Goal: Task Accomplishment & Management: Complete application form

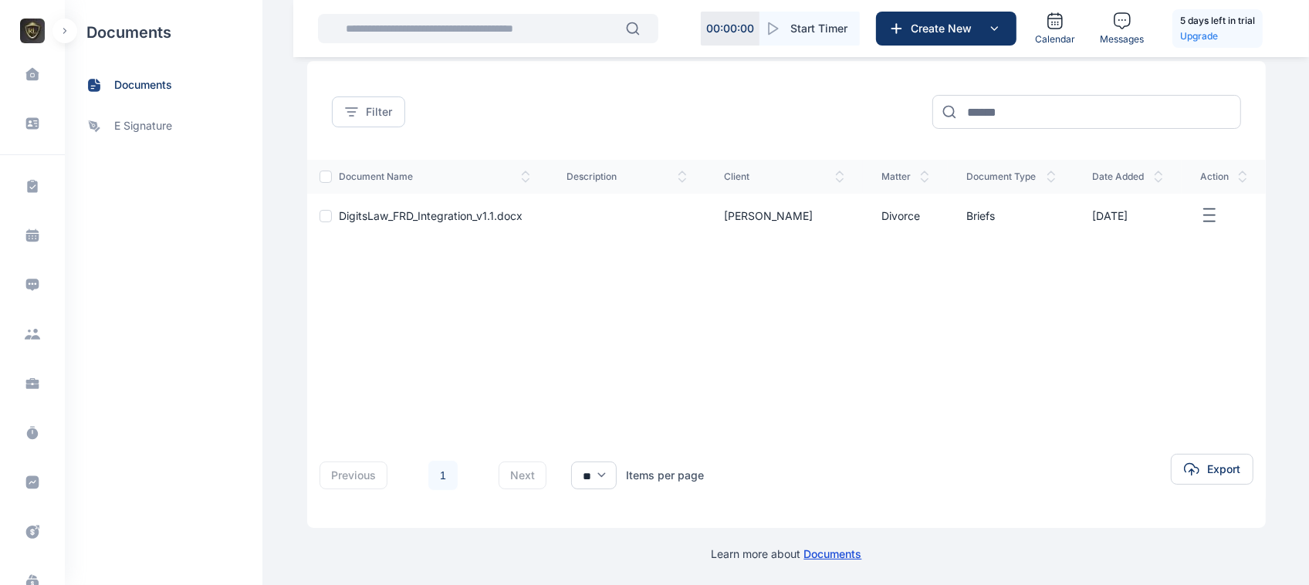
click at [56, 31] on button "button" at bounding box center [64, 31] width 25 height 25
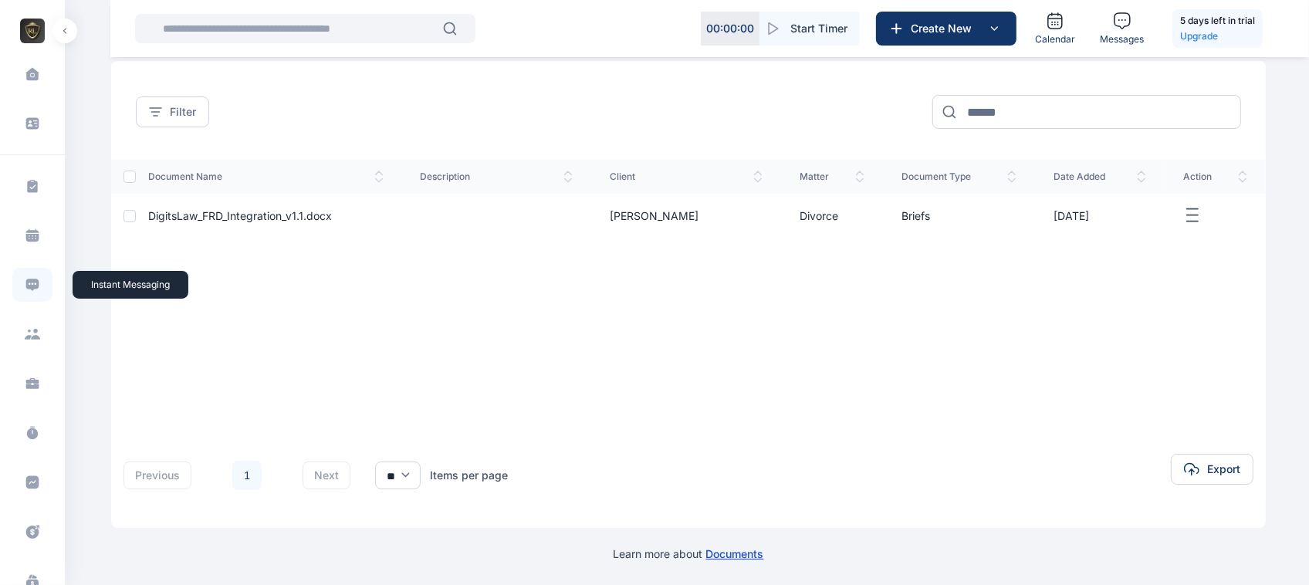
scroll to position [303, 0]
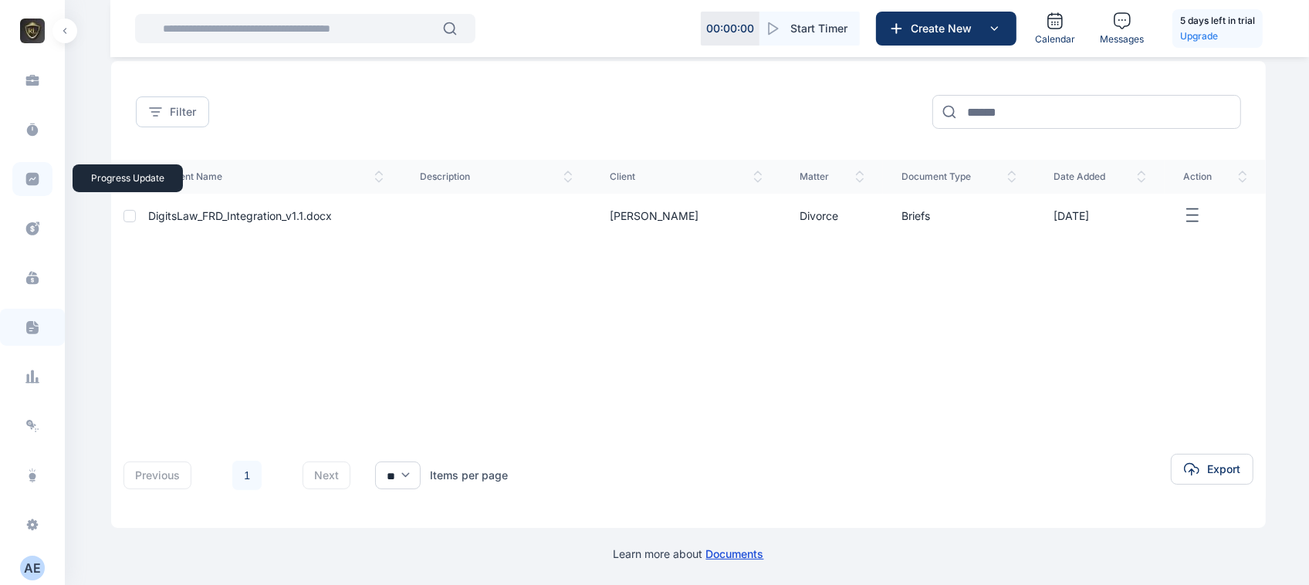
click at [29, 174] on icon at bounding box center [32, 179] width 13 height 13
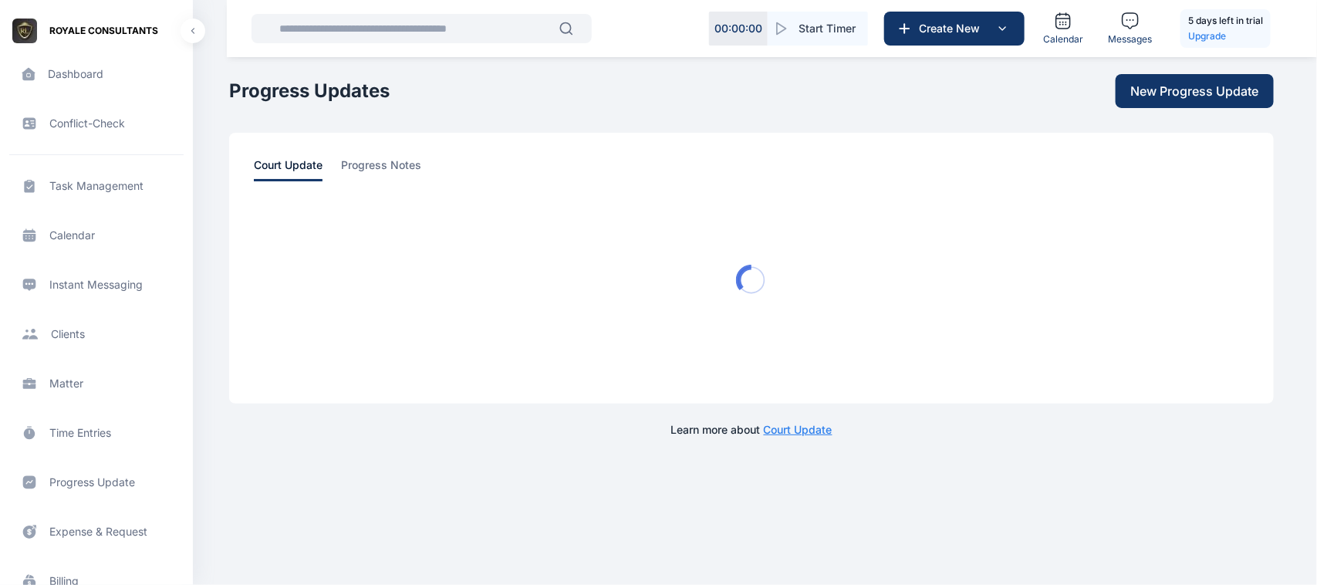
click at [29, 174] on span at bounding box center [29, 186] width 40 height 35
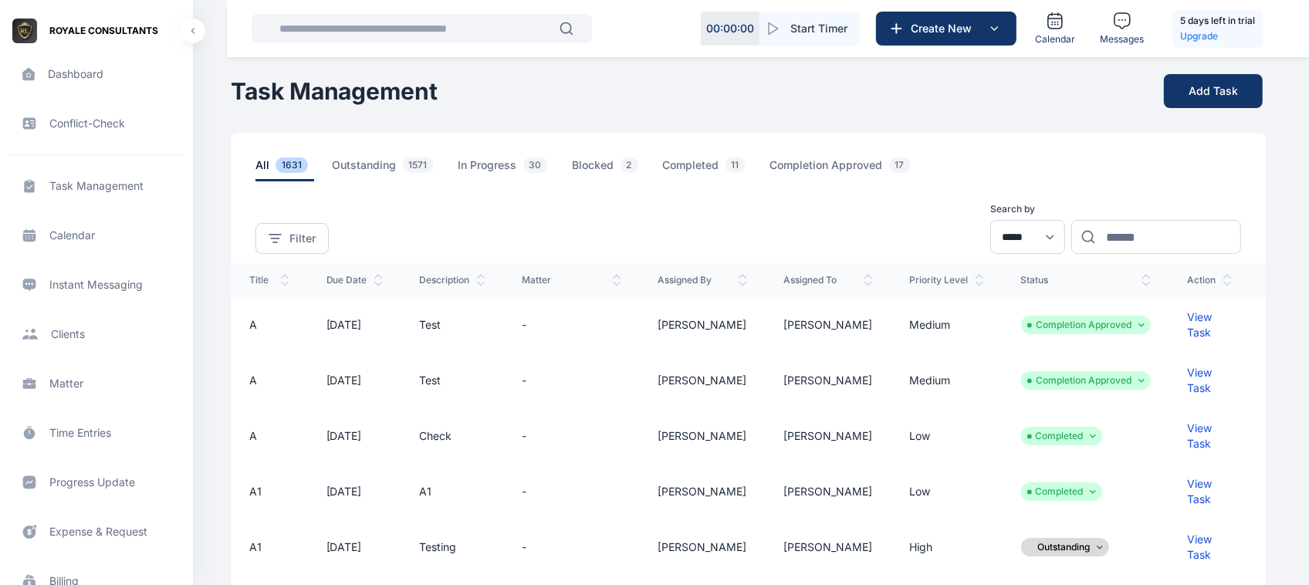
click at [82, 476] on span "Progress Update progress update progress update" at bounding box center [96, 482] width 174 height 37
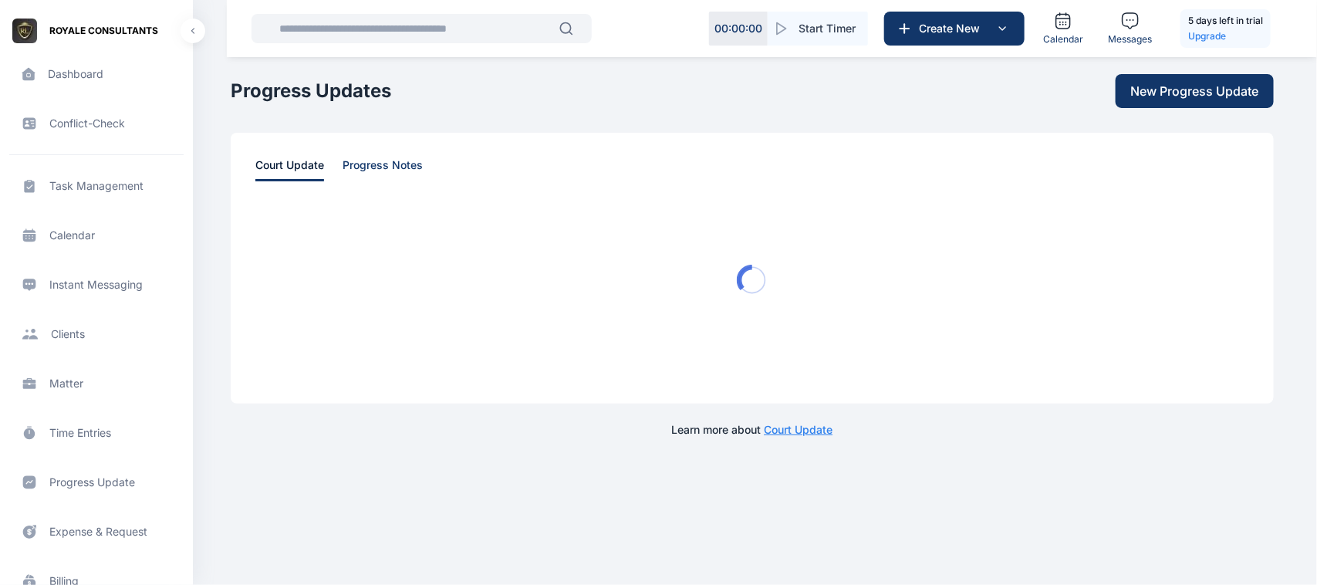
click at [394, 158] on span "progress notes" at bounding box center [383, 169] width 80 height 24
click at [1216, 110] on main "**********" at bounding box center [754, 231] width 1047 height 462
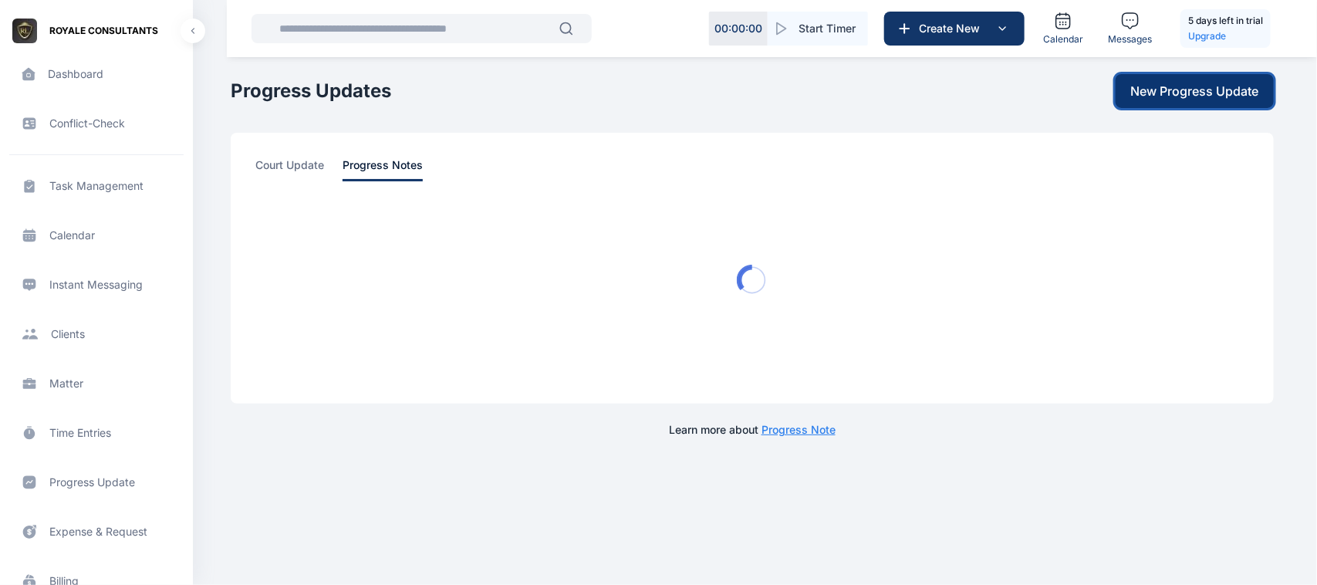
click at [1219, 105] on button "New Progress Update" at bounding box center [1195, 91] width 158 height 34
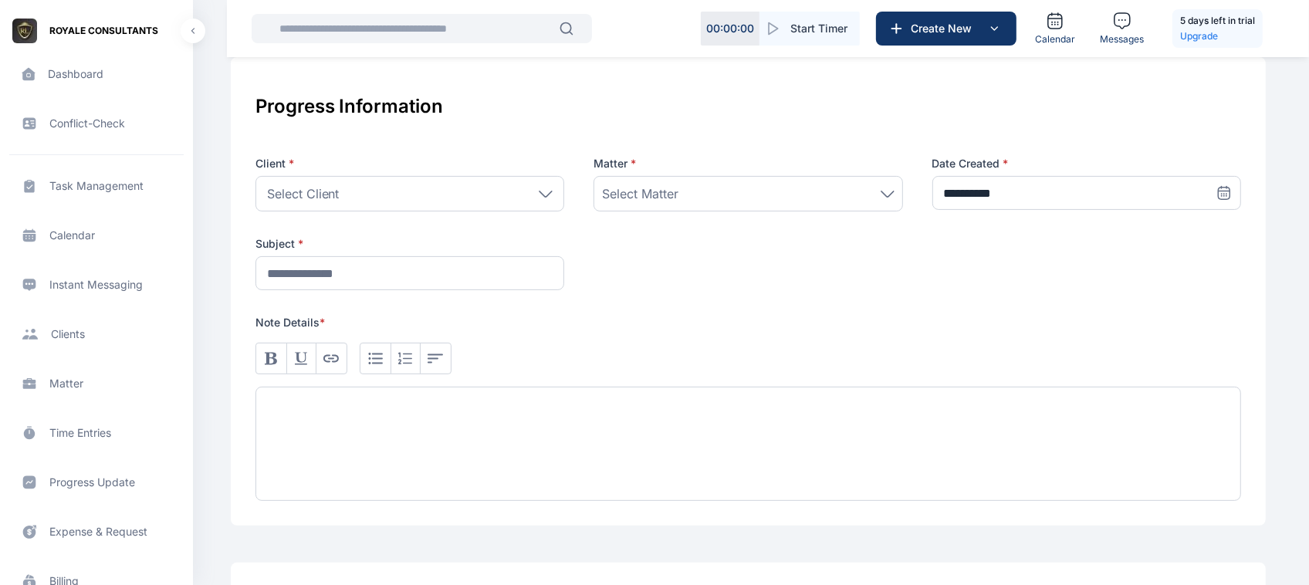
scroll to position [210, 0]
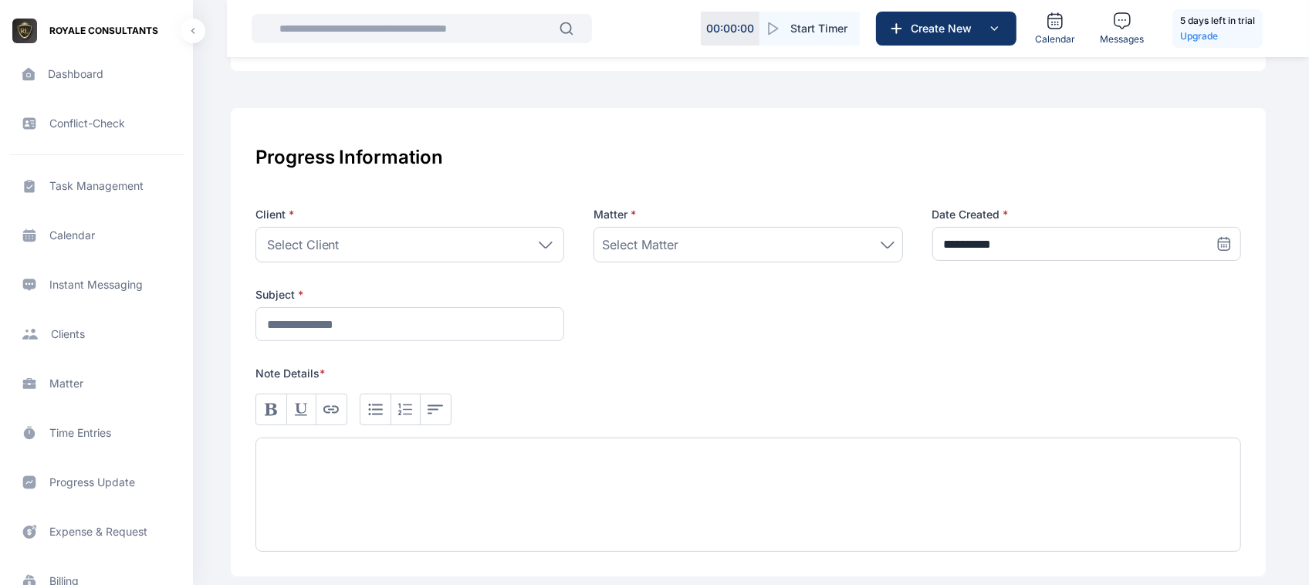
click at [478, 256] on div "Select Client" at bounding box center [409, 245] width 309 height 36
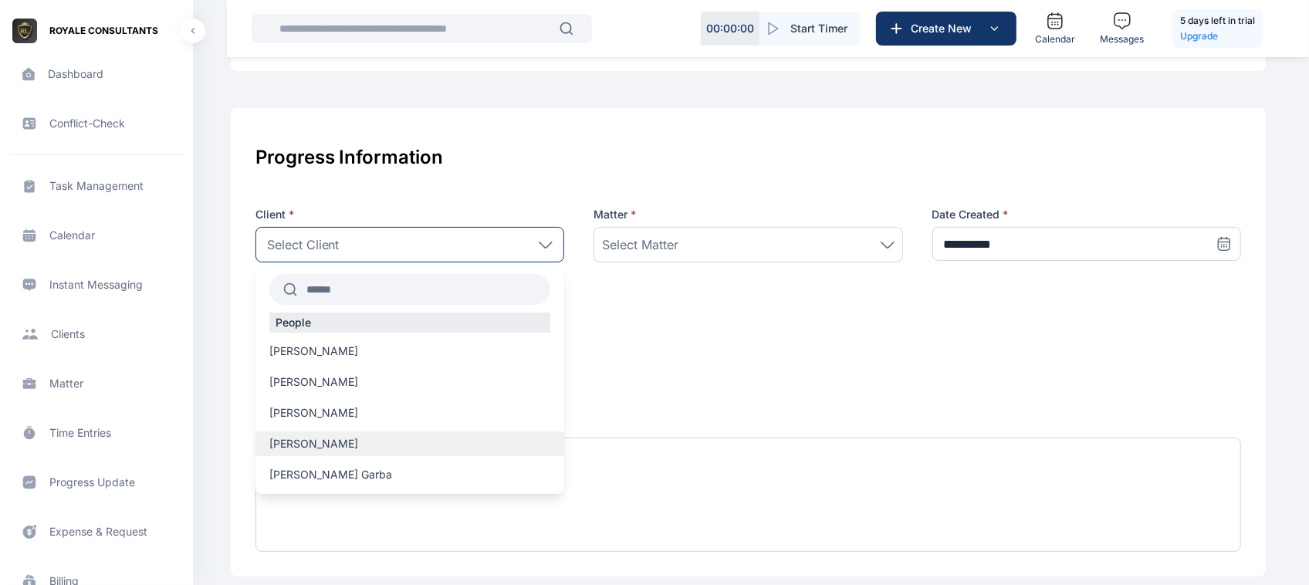
click at [370, 440] on label "[PERSON_NAME]" at bounding box center [409, 443] width 309 height 15
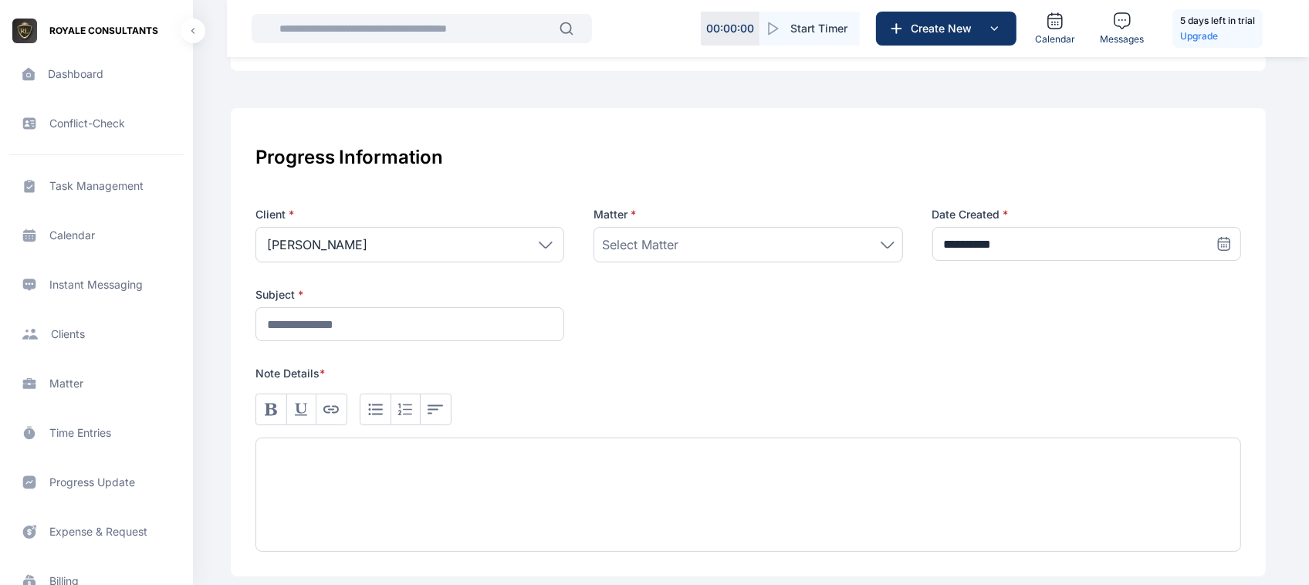
click at [654, 263] on div "**********" at bounding box center [748, 274] width 986 height 134
drag, startPoint x: 654, startPoint y: 263, endPoint x: 658, endPoint y: 251, distance: 12.9
click at [658, 251] on div "**********" at bounding box center [748, 274] width 986 height 134
click at [658, 251] on span "Select Matter" at bounding box center [640, 244] width 76 height 19
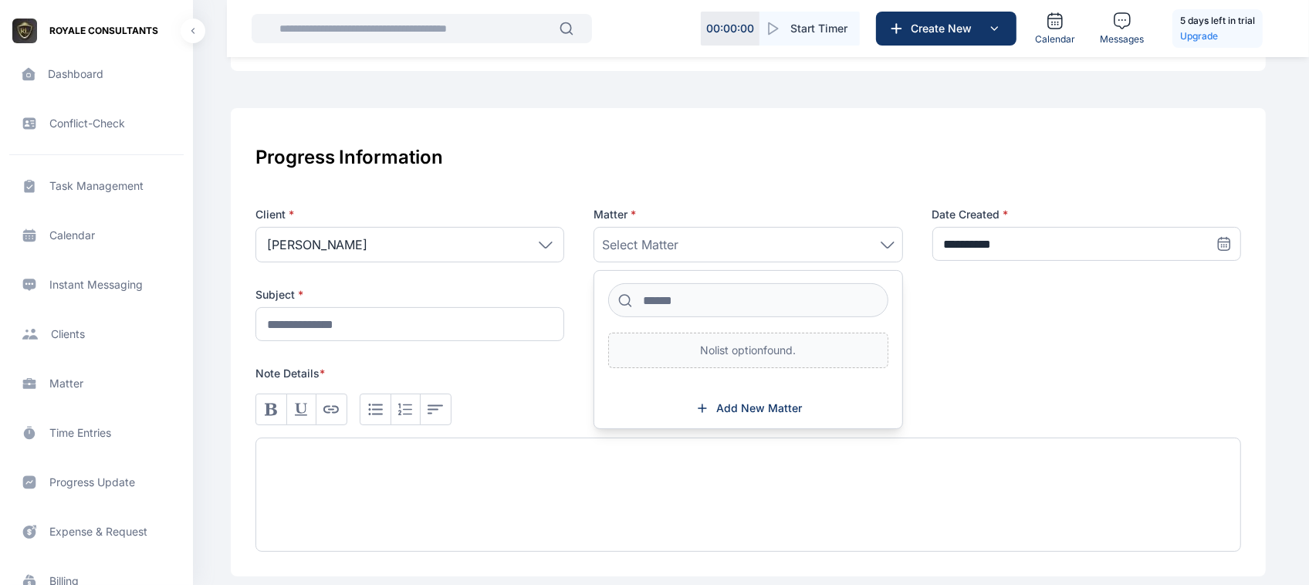
click at [473, 228] on div "[PERSON_NAME]" at bounding box center [409, 245] width 309 height 36
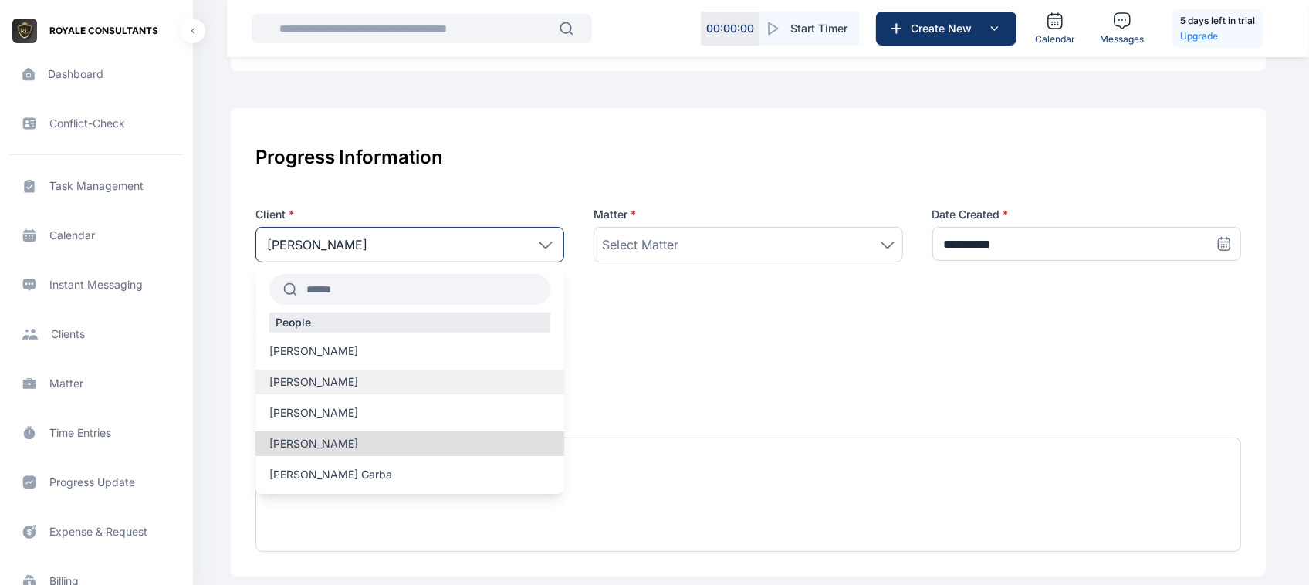
click at [340, 380] on span "[PERSON_NAME]" at bounding box center [313, 381] width 89 height 15
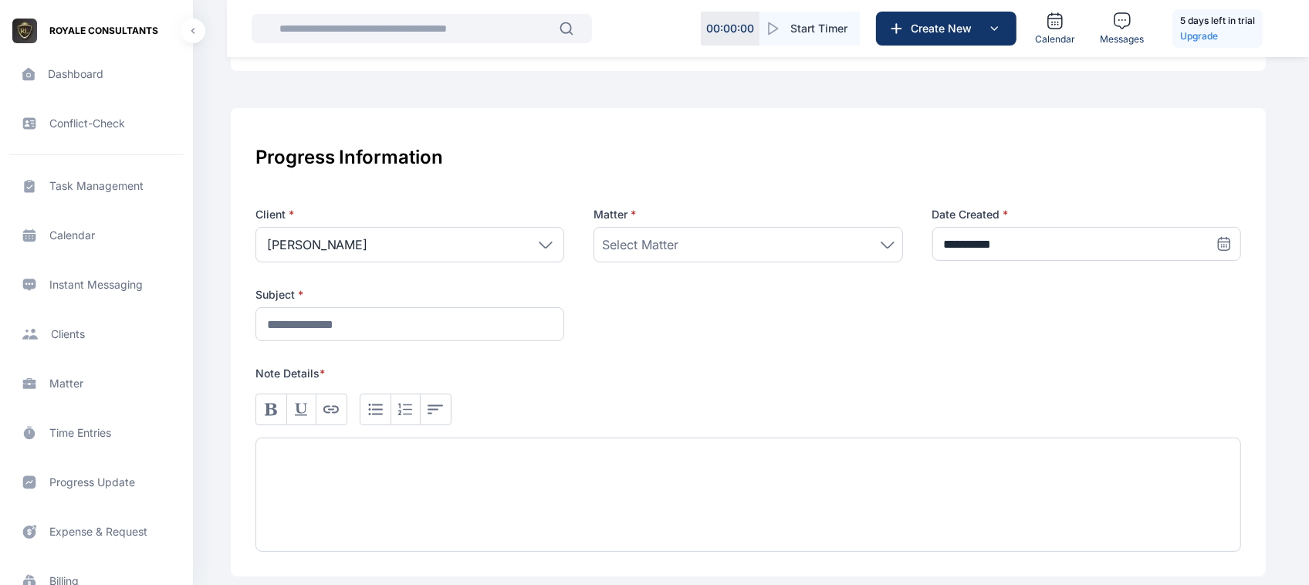
click at [666, 238] on span "Select Matter" at bounding box center [640, 244] width 76 height 19
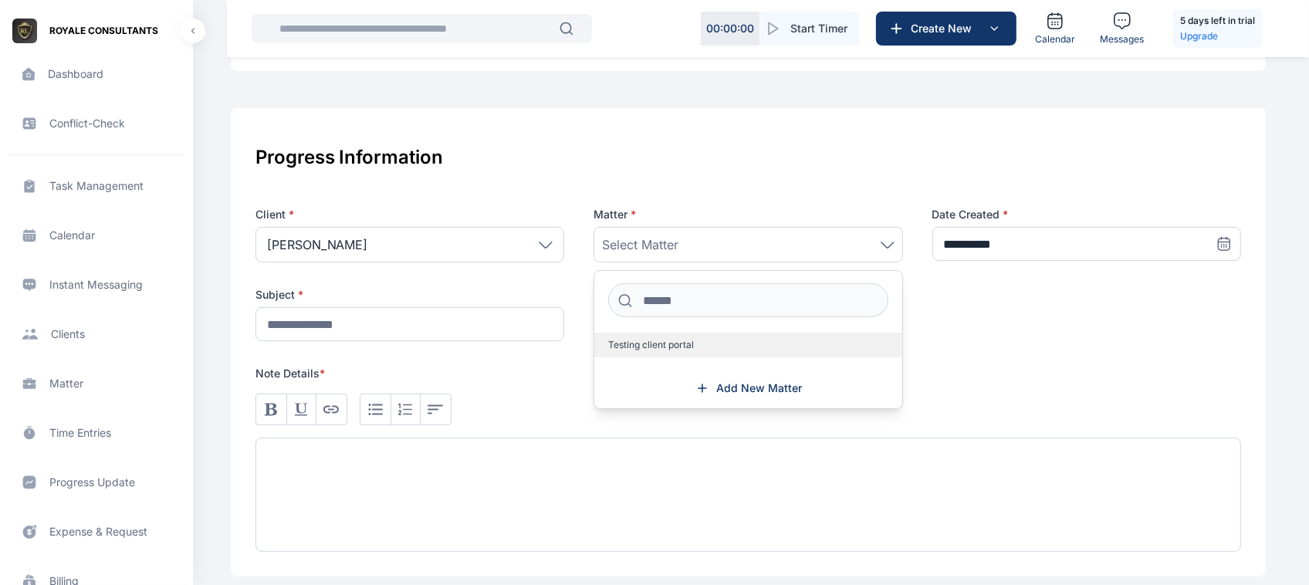
click at [625, 348] on span "Testing client portal" at bounding box center [651, 345] width 86 height 12
click at [615, 415] on div at bounding box center [748, 410] width 986 height 32
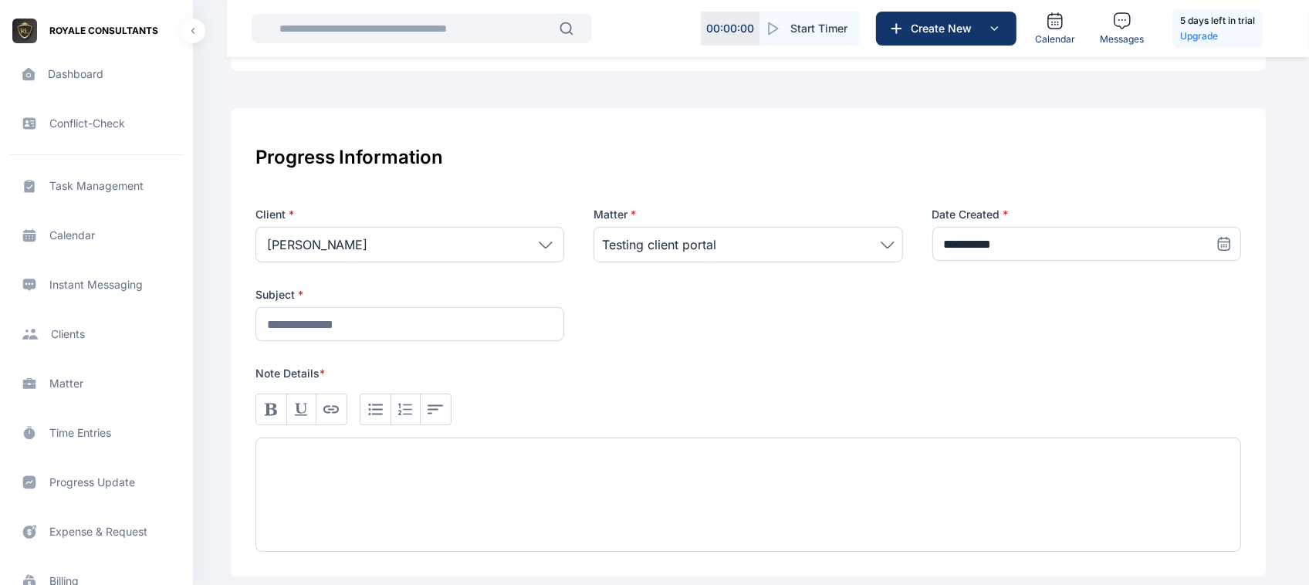
click at [538, 249] on div "[PERSON_NAME]" at bounding box center [409, 245] width 309 height 36
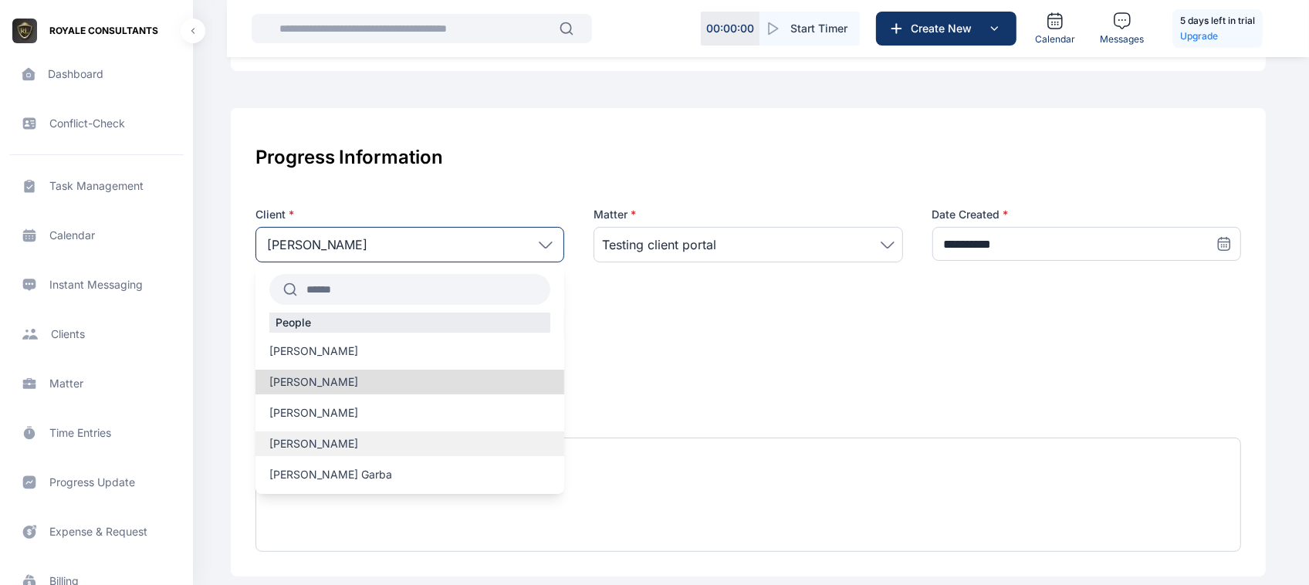
click at [344, 438] on label "[PERSON_NAME]" at bounding box center [409, 443] width 309 height 15
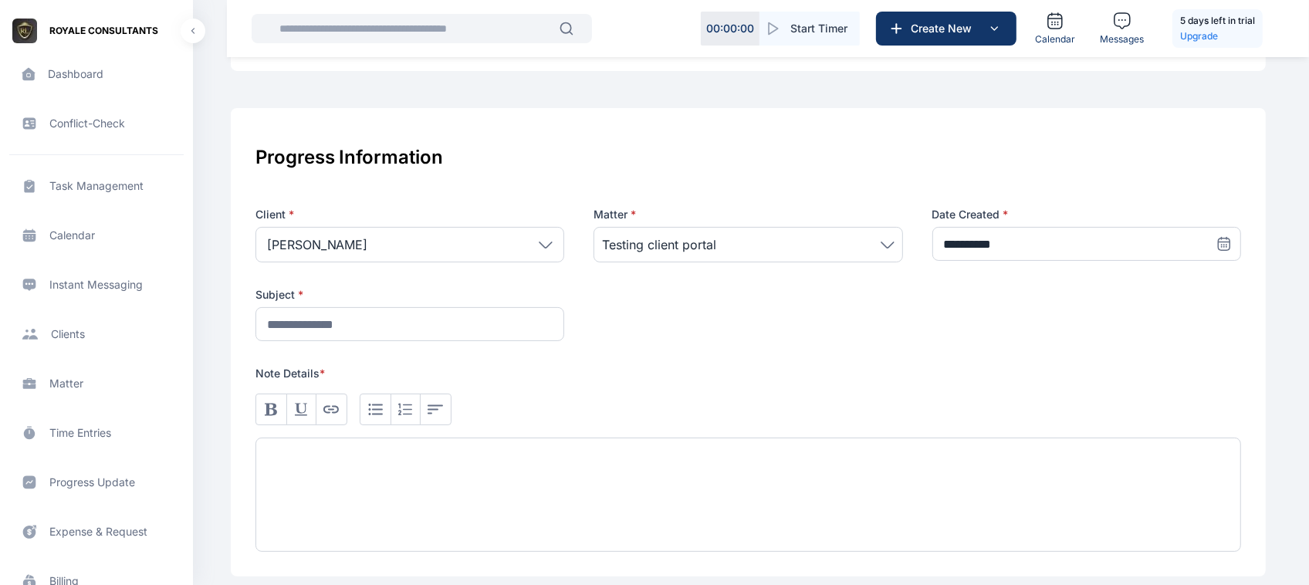
click at [695, 233] on div "Testing client portal" at bounding box center [747, 245] width 309 height 36
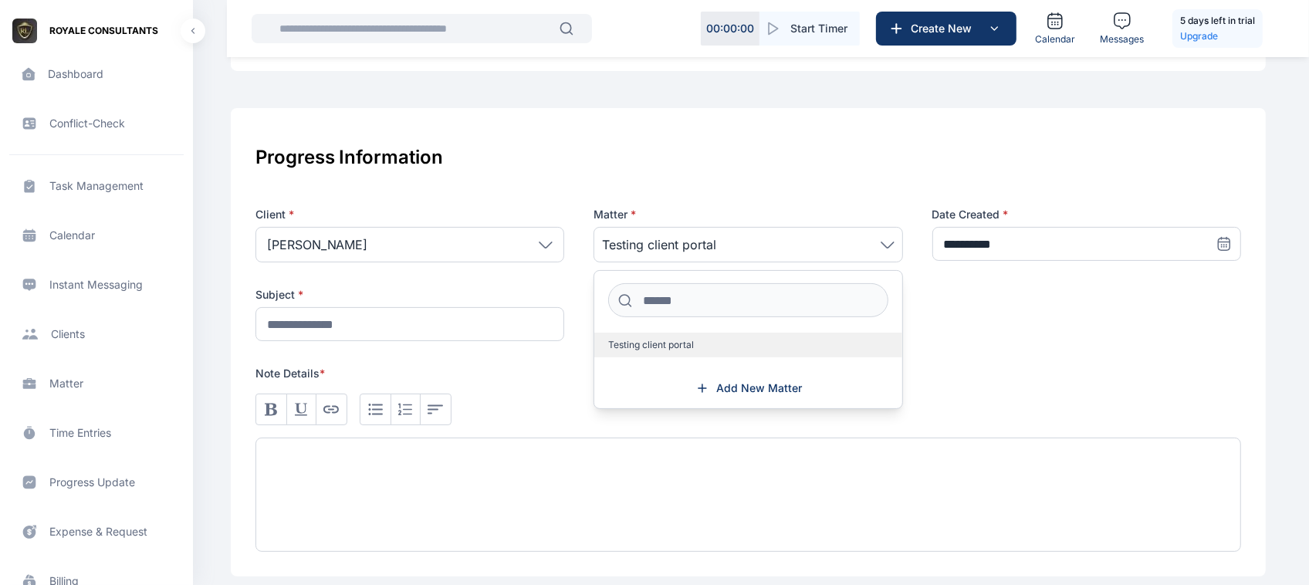
click at [633, 357] on label "Testing client portal" at bounding box center [747, 345] width 307 height 25
click at [627, 344] on span "Testing client portal" at bounding box center [651, 345] width 86 height 12
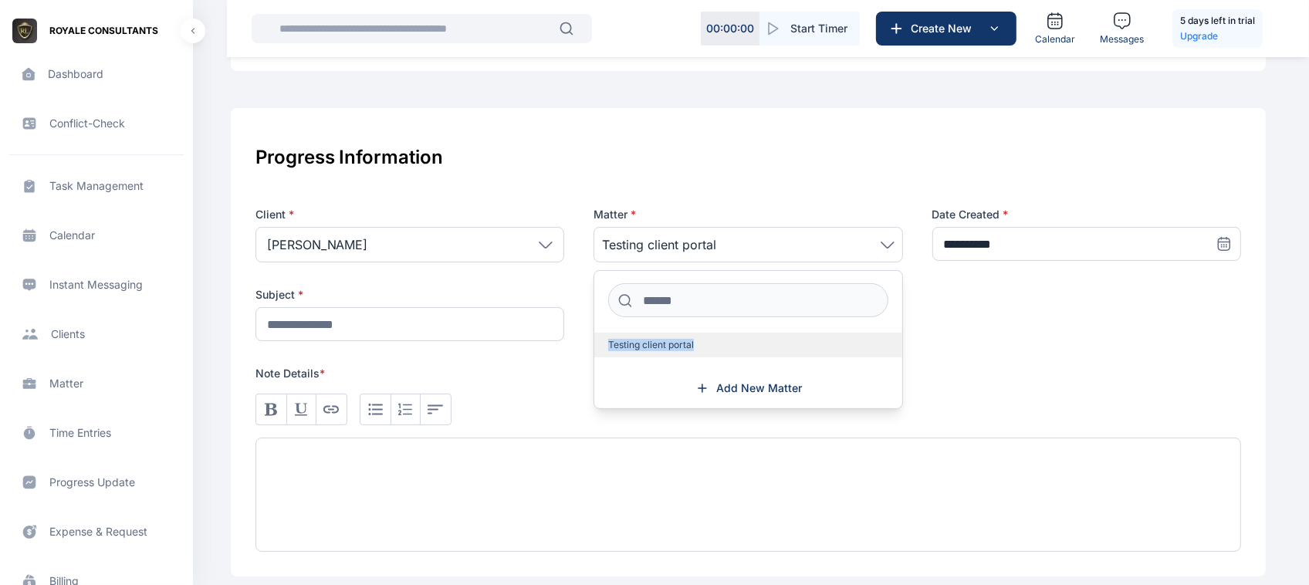
click at [627, 344] on span "Testing client portal" at bounding box center [651, 345] width 86 height 12
click at [962, 313] on div "**********" at bounding box center [748, 274] width 986 height 134
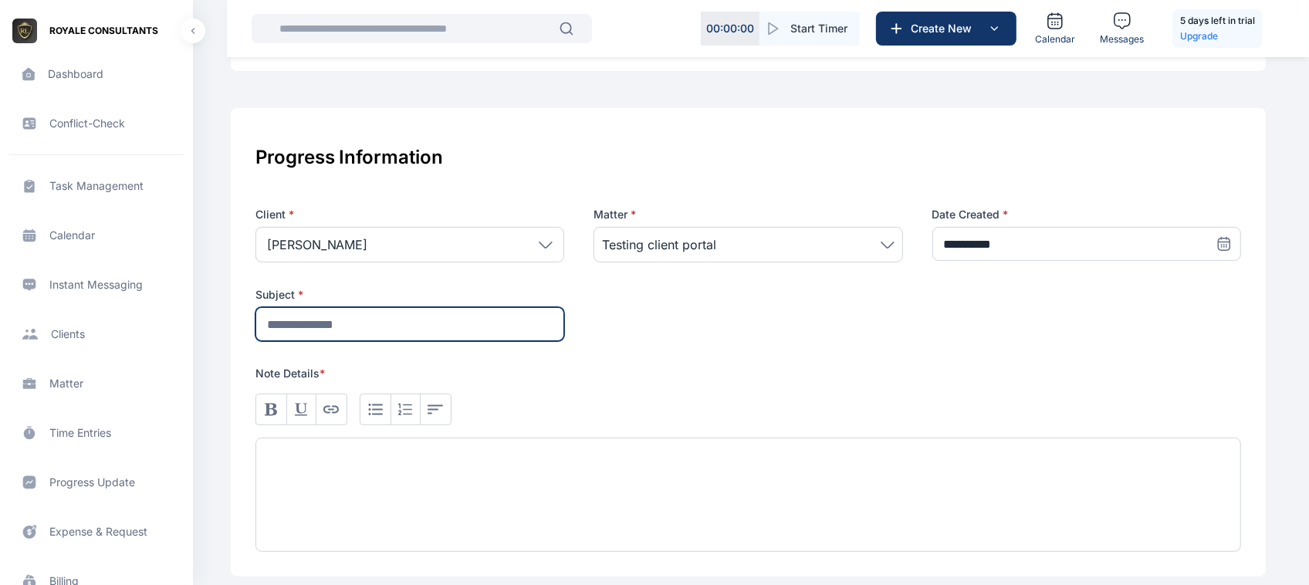
click at [541, 315] on input "text" at bounding box center [409, 324] width 309 height 34
type input "**********"
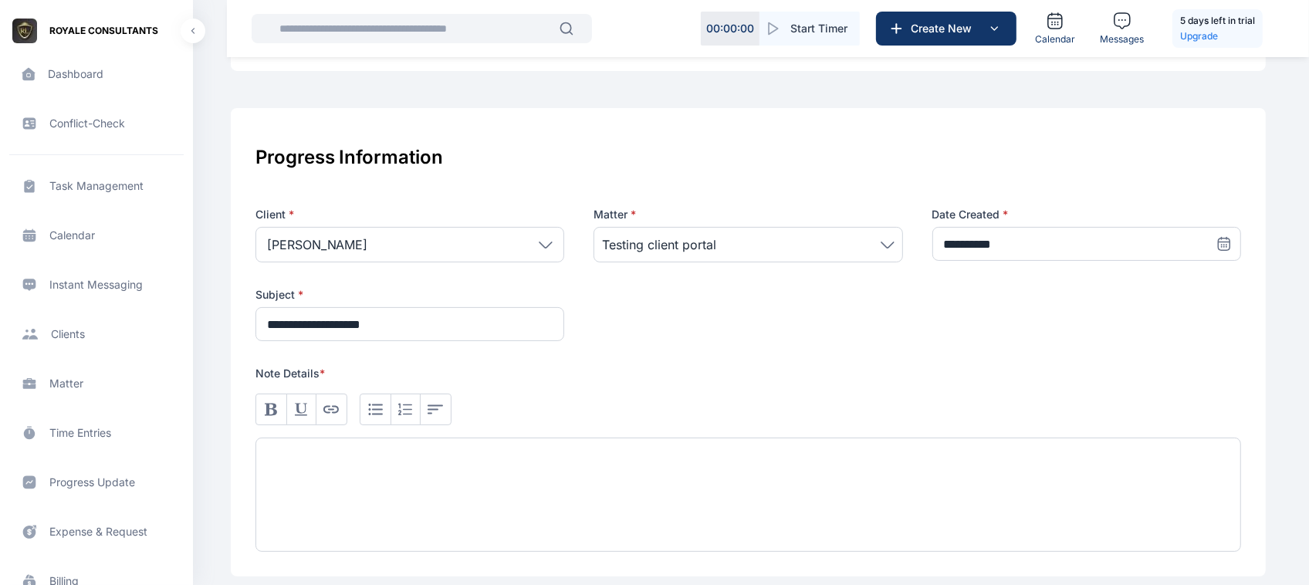
click at [392, 515] on div at bounding box center [748, 495] width 986 height 114
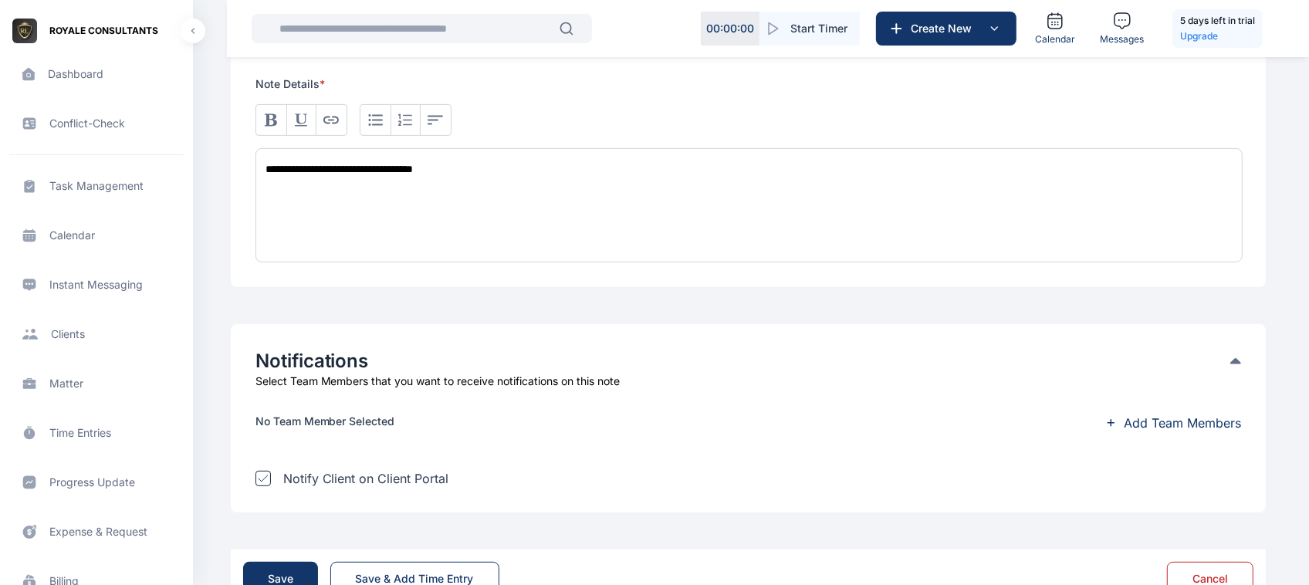
scroll to position [548, 0]
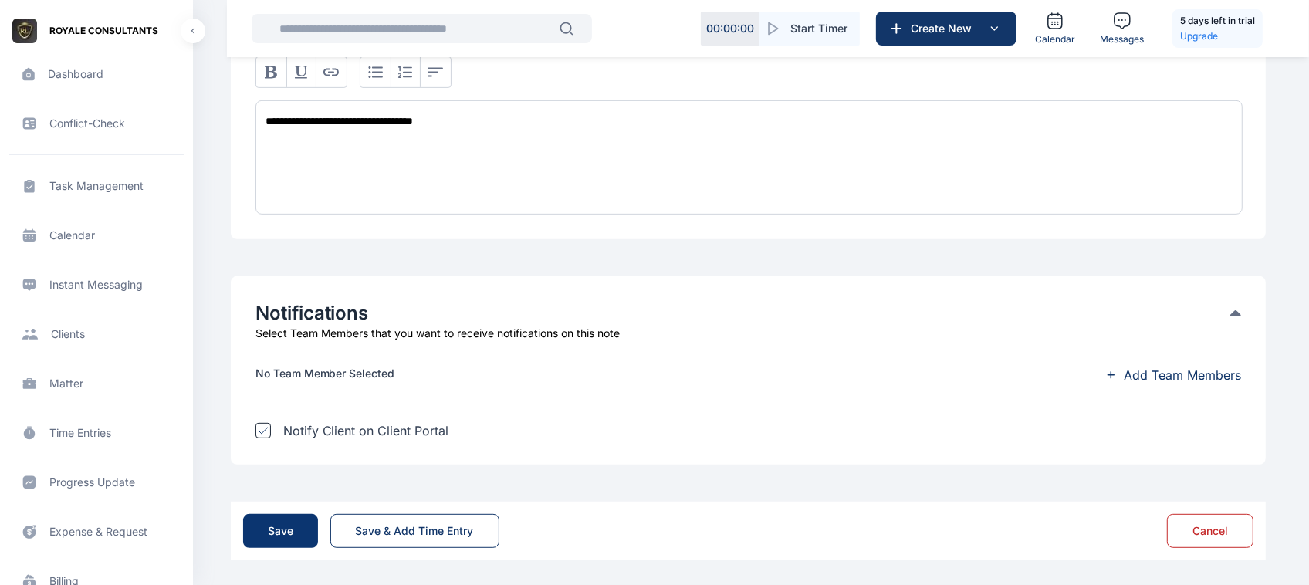
click at [261, 546] on button "Save" at bounding box center [280, 531] width 75 height 34
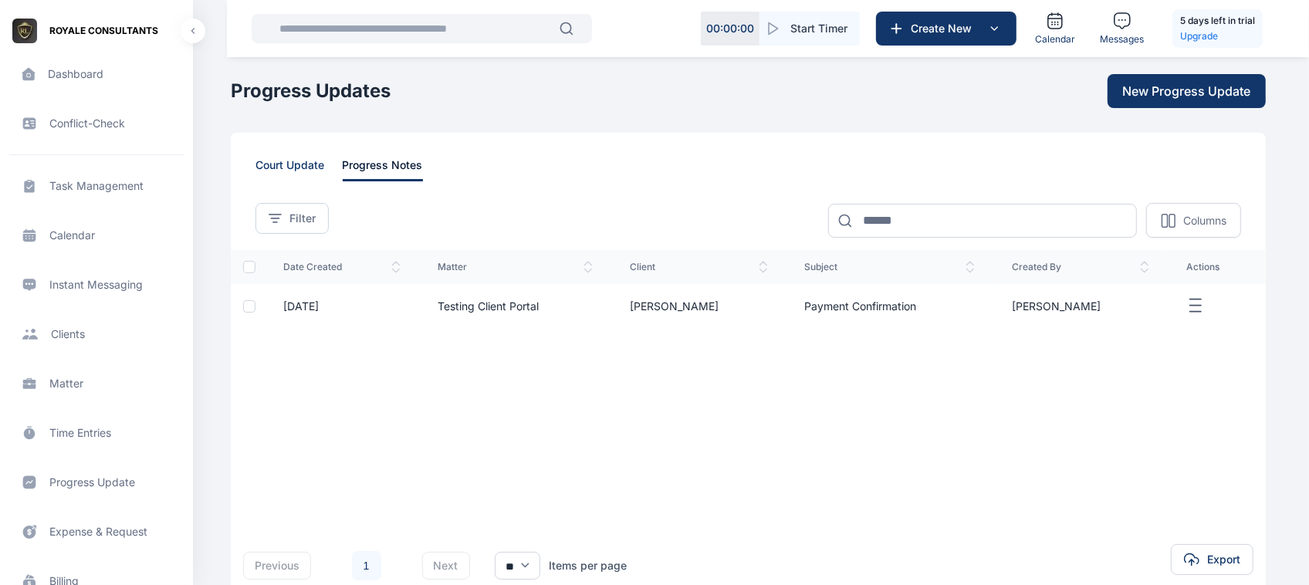
click at [278, 178] on span "court update" at bounding box center [289, 169] width 69 height 24
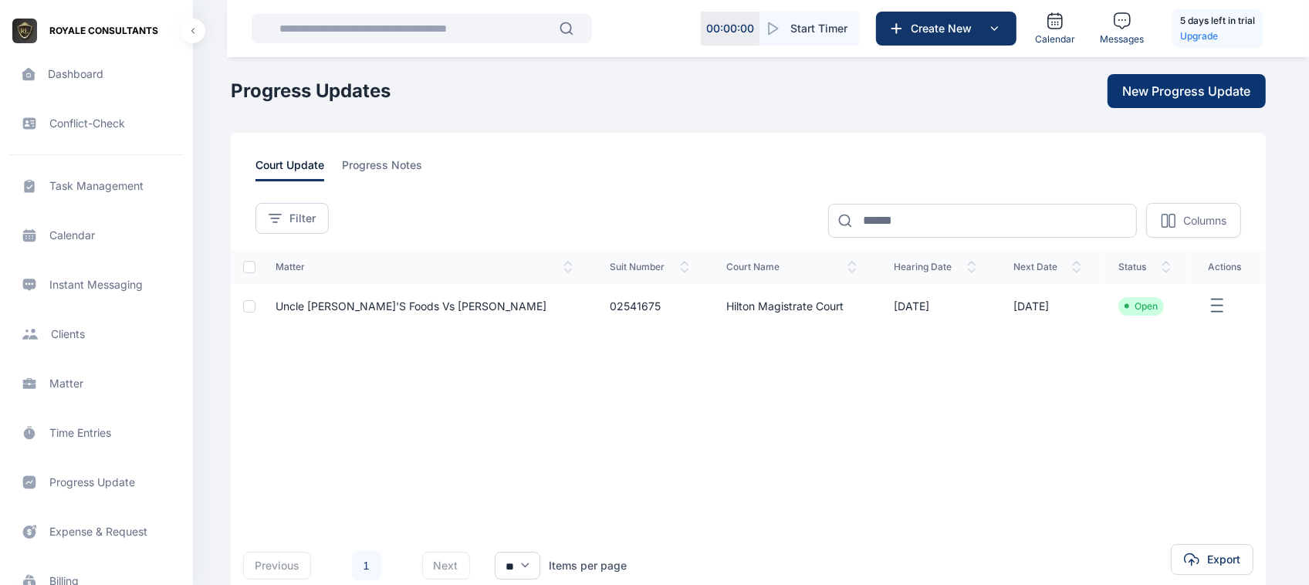
click at [1221, 86] on span "New Progress Update" at bounding box center [1187, 91] width 128 height 19
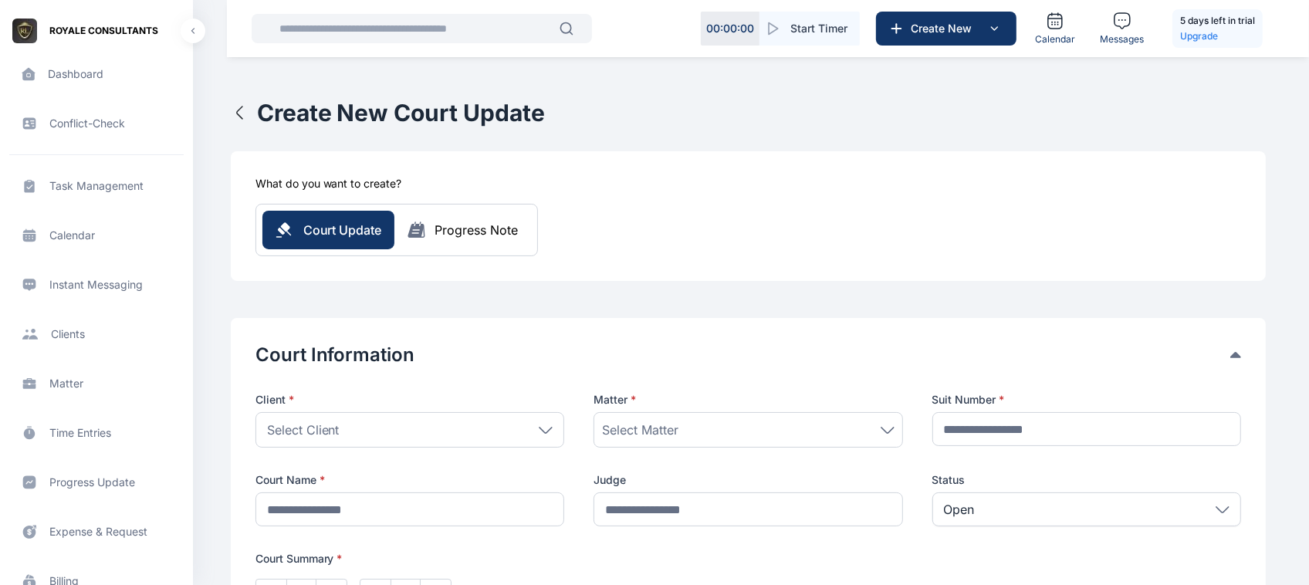
click at [477, 422] on div "Select Client" at bounding box center [409, 430] width 309 height 36
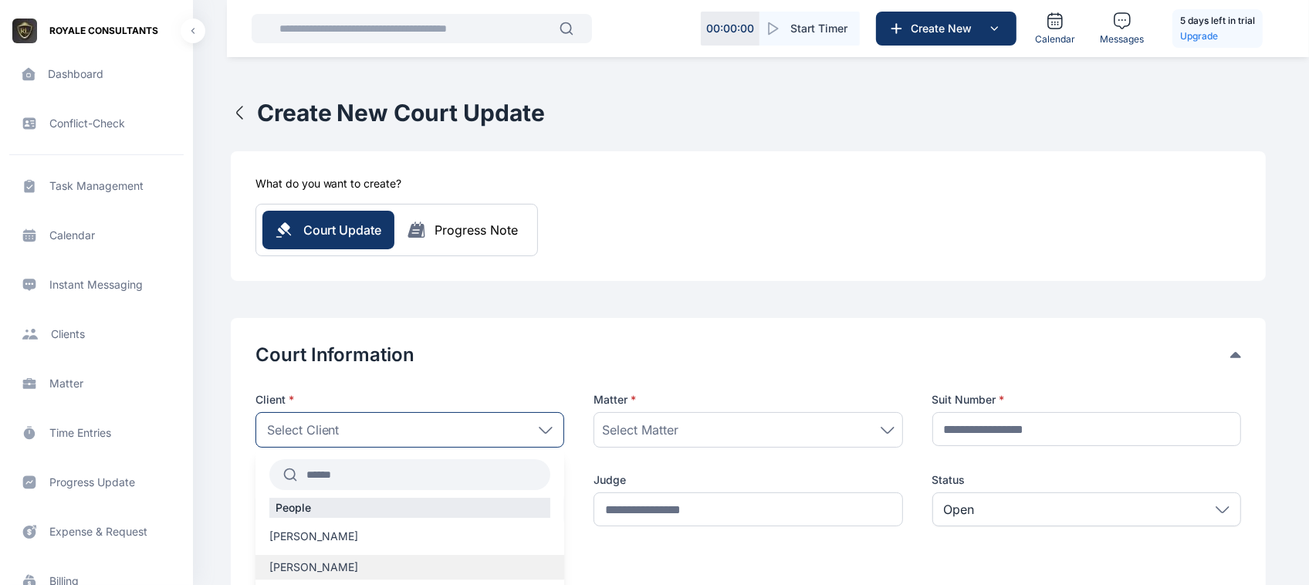
click at [384, 577] on div "[PERSON_NAME]" at bounding box center [409, 567] width 309 height 25
click at [545, 356] on button "Court Information" at bounding box center [742, 355] width 975 height 25
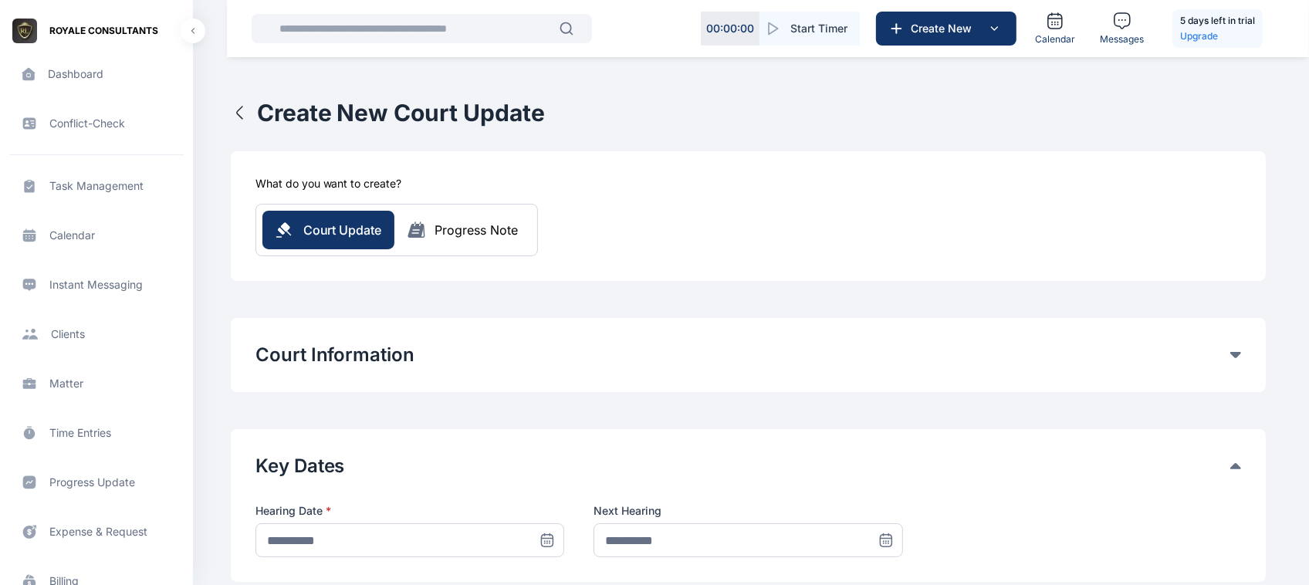
click at [1233, 360] on div "Court Information" at bounding box center [748, 355] width 986 height 25
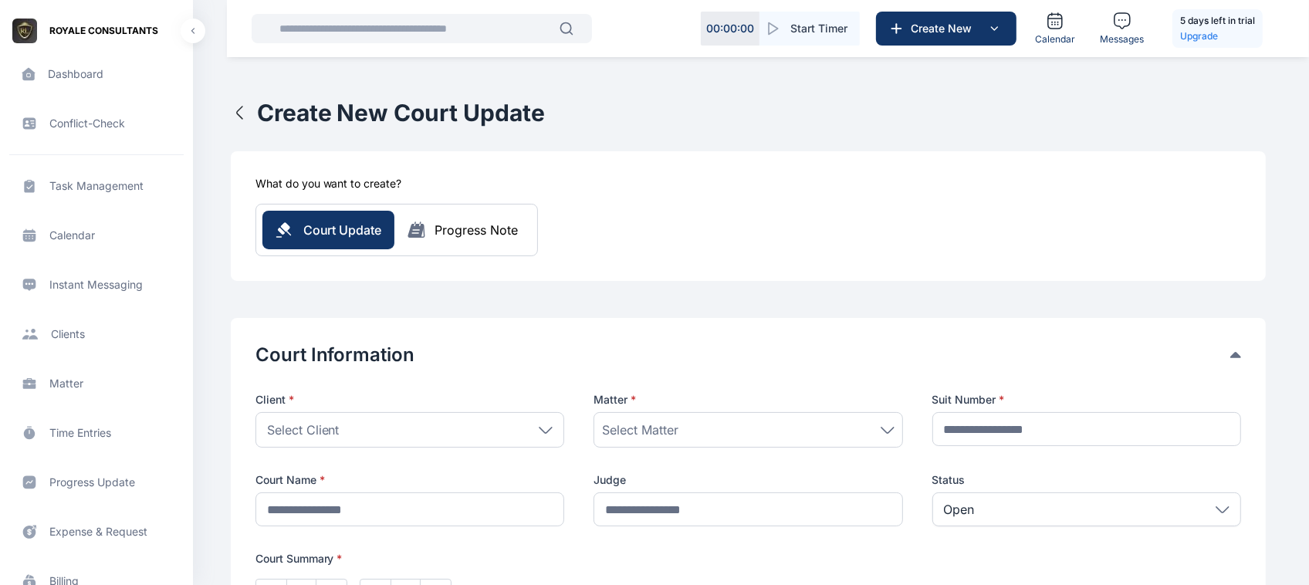
click at [543, 430] on icon at bounding box center [546, 430] width 14 height 7
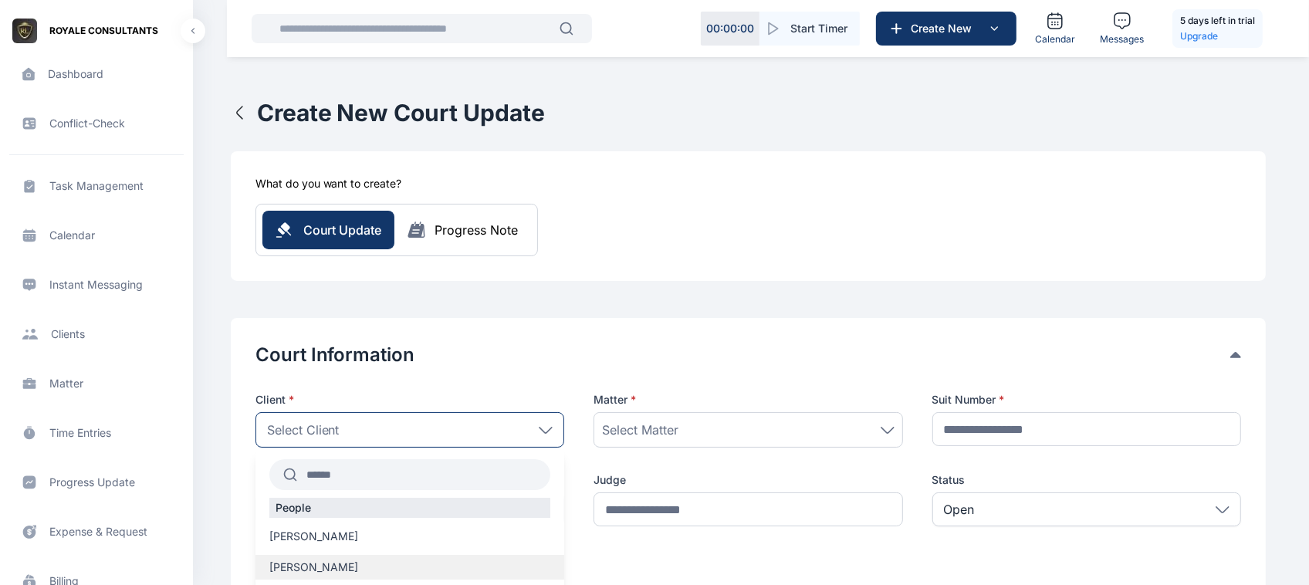
click at [336, 571] on span "[PERSON_NAME]" at bounding box center [313, 567] width 89 height 15
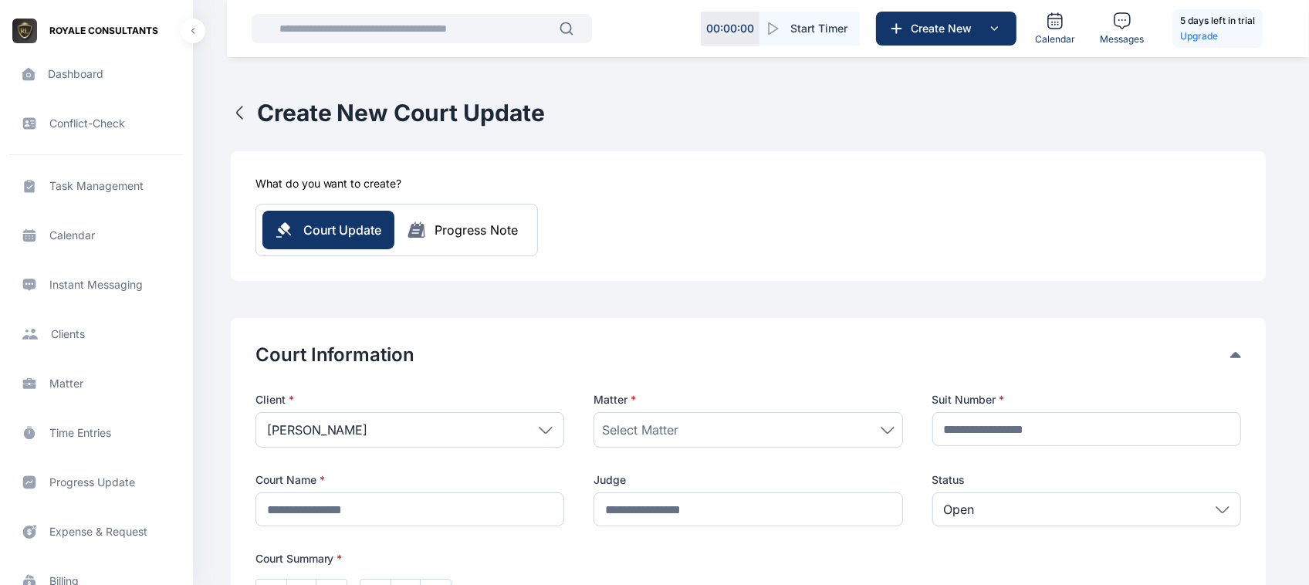
click at [722, 445] on div "Select Matter" at bounding box center [747, 430] width 309 height 36
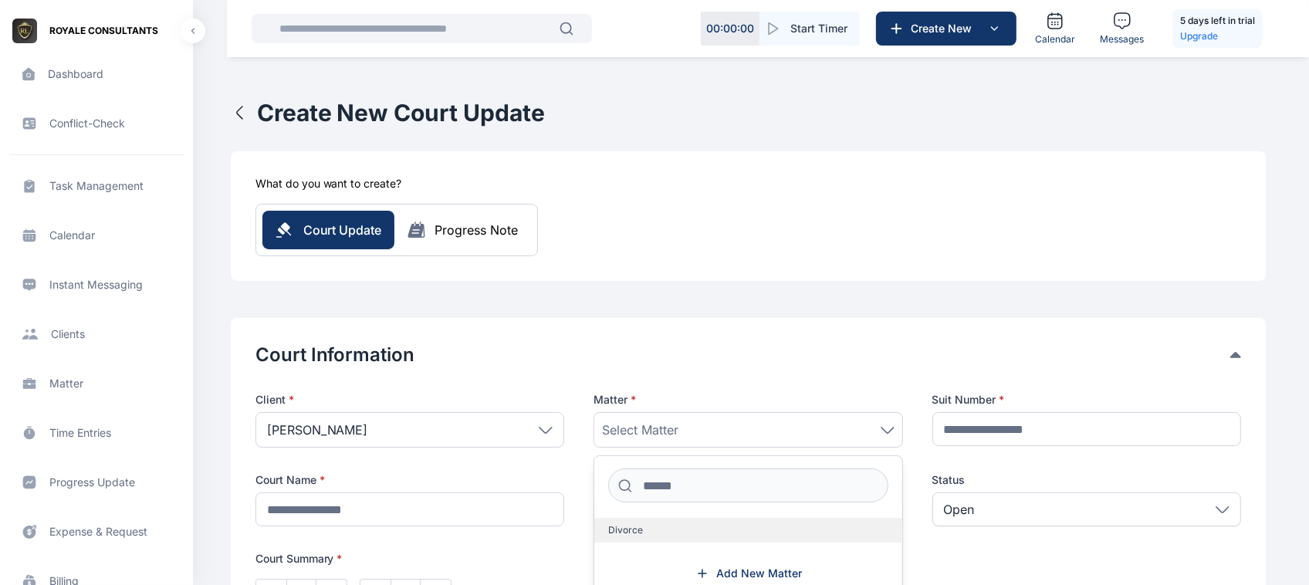
click at [631, 529] on span "Divorce" at bounding box center [625, 530] width 35 height 12
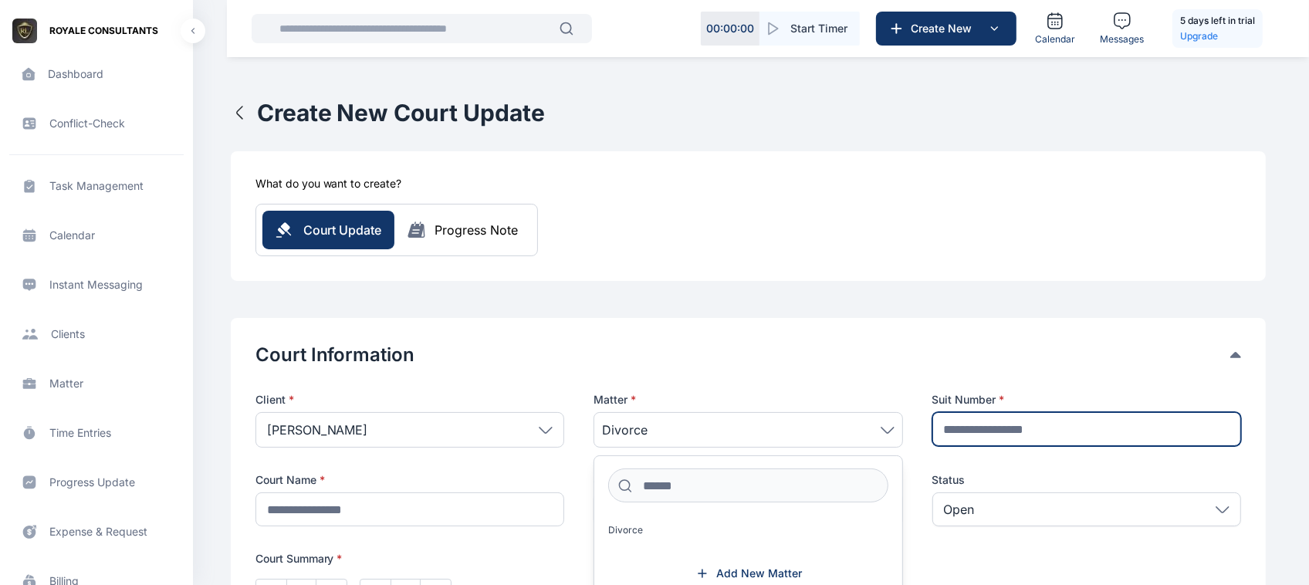
click at [1057, 445] on input "text" at bounding box center [1086, 429] width 309 height 34
type input "********"
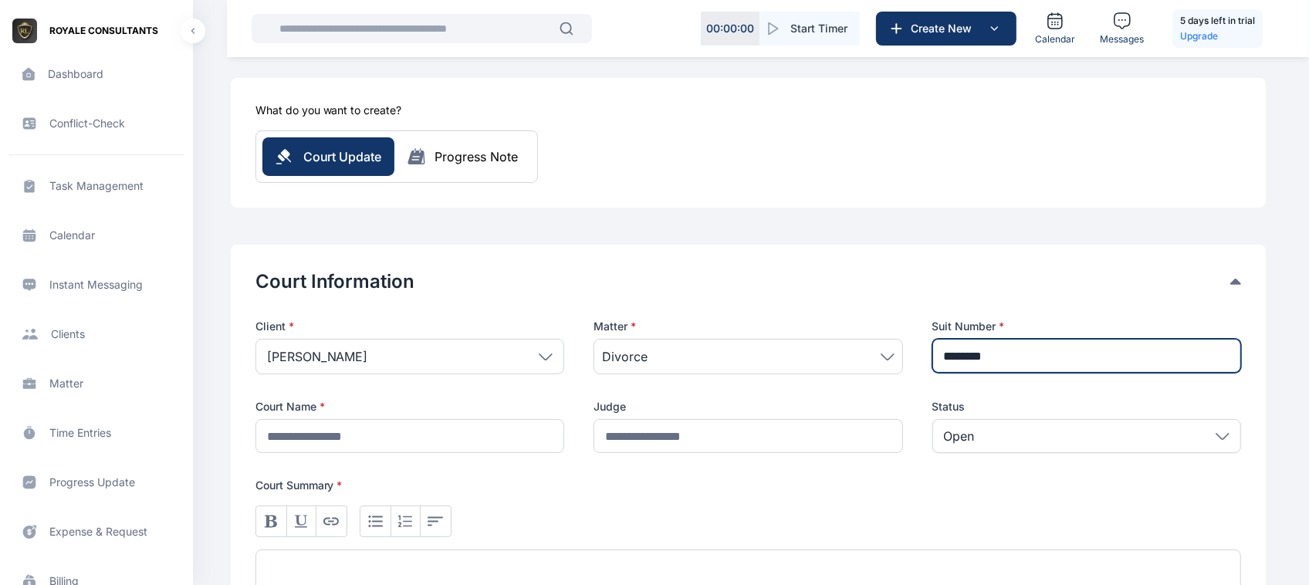
scroll to position [79, 0]
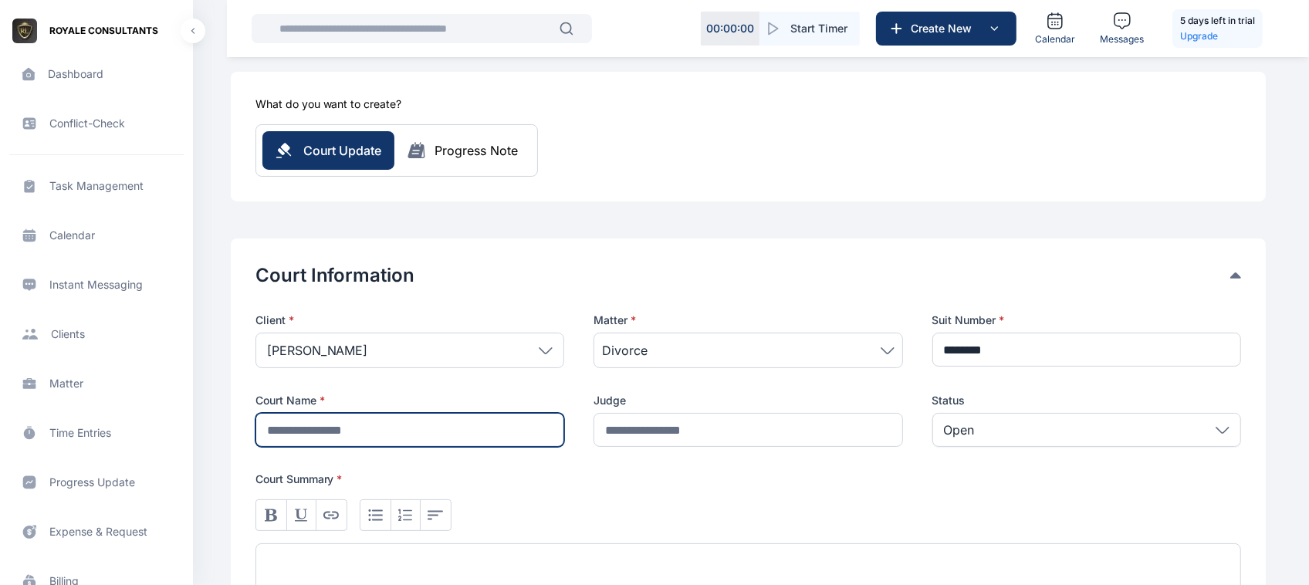
click at [456, 427] on input "text" at bounding box center [409, 430] width 309 height 34
type input "**********"
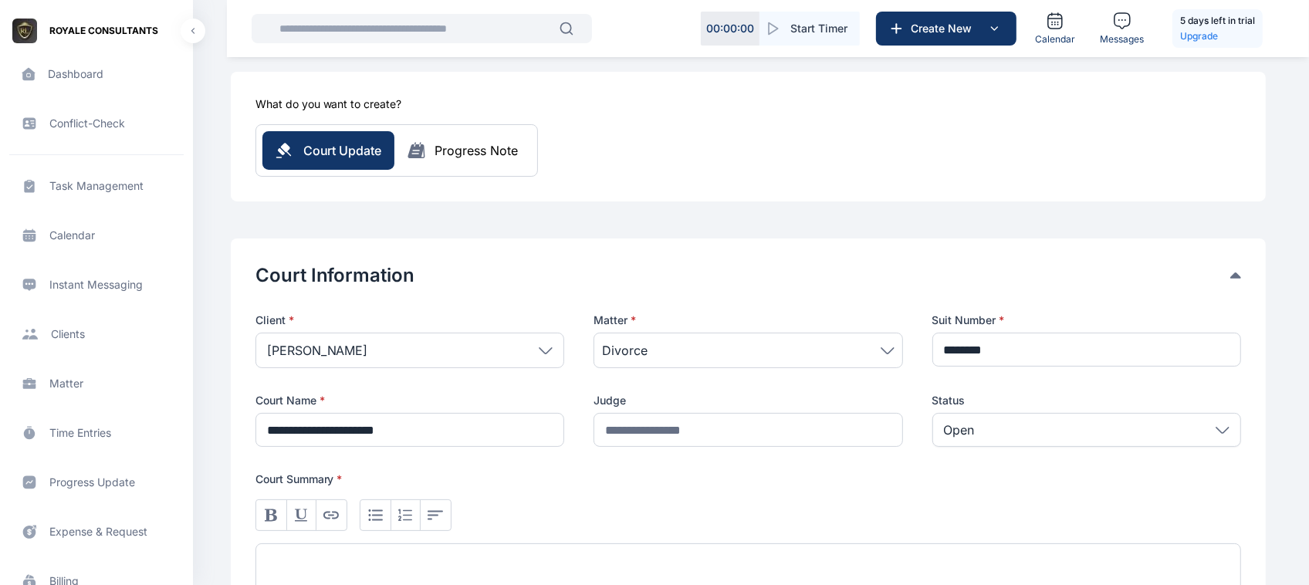
click at [722, 409] on div "Judge" at bounding box center [747, 420] width 309 height 54
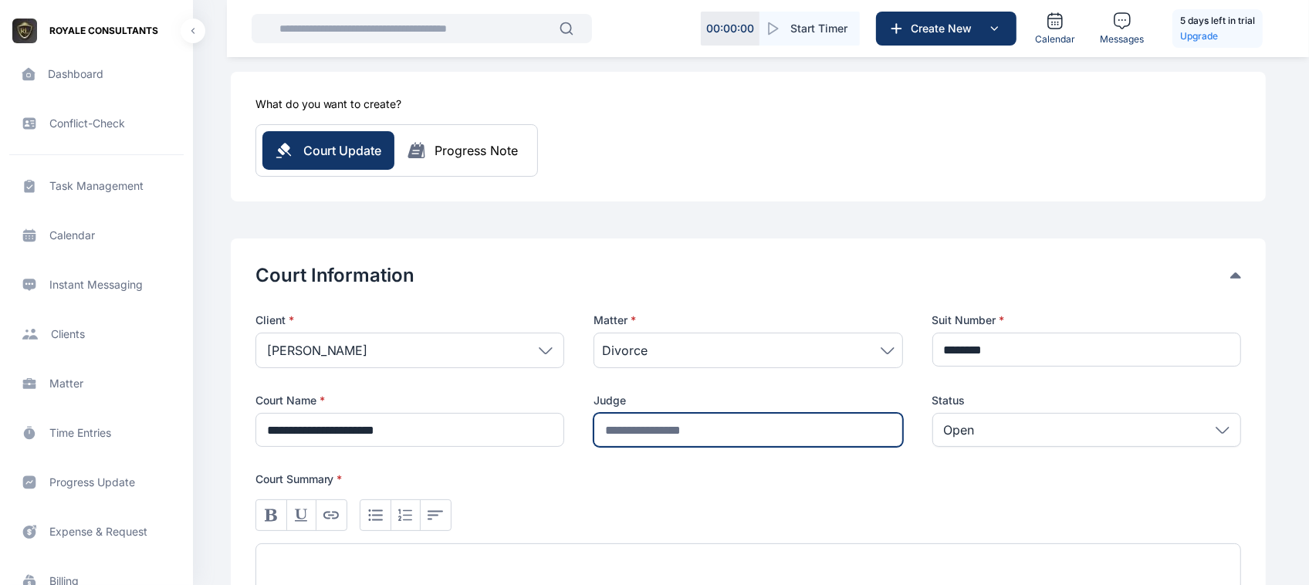
click at [730, 422] on input "text" at bounding box center [747, 430] width 309 height 34
type input "**********"
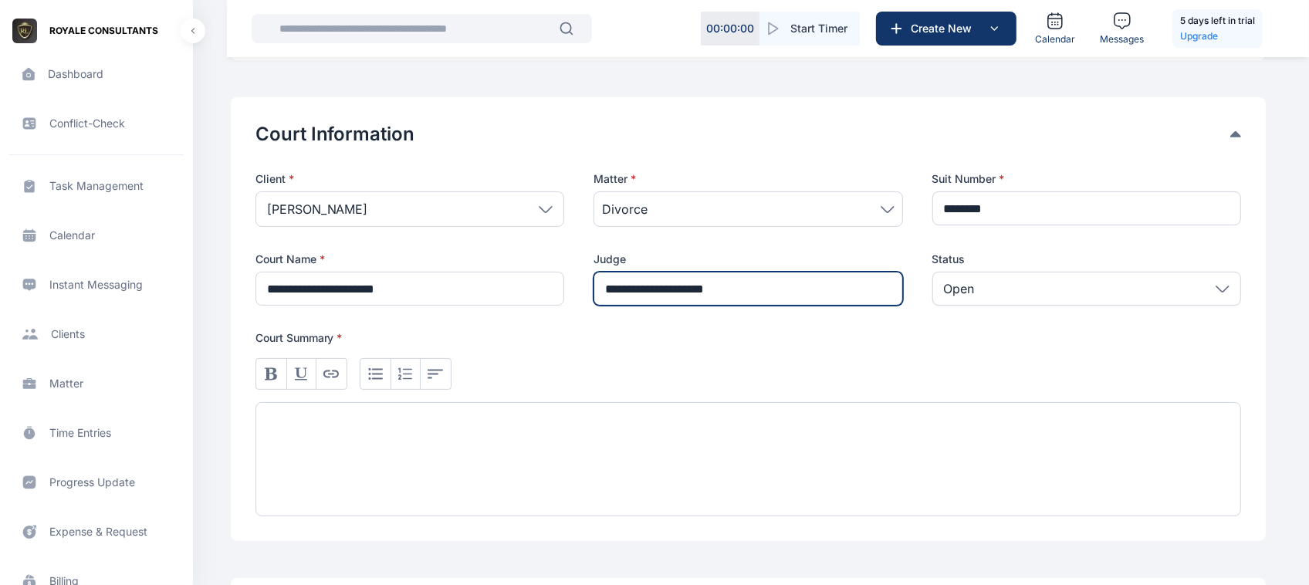
scroll to position [225, 0]
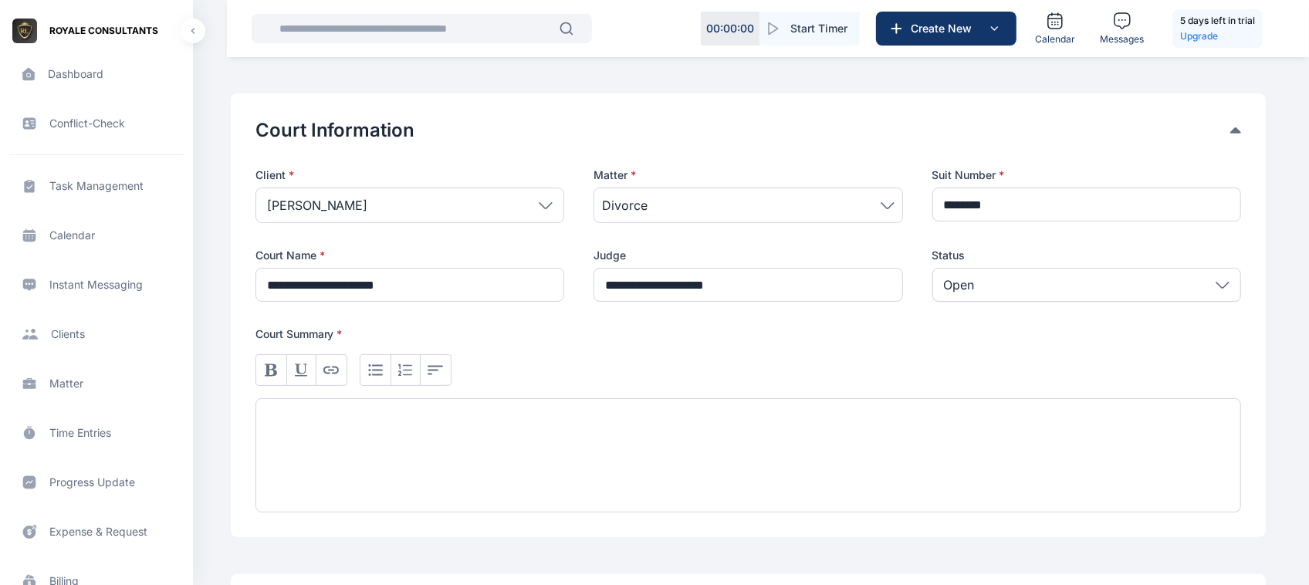
click at [741, 460] on div at bounding box center [748, 455] width 986 height 114
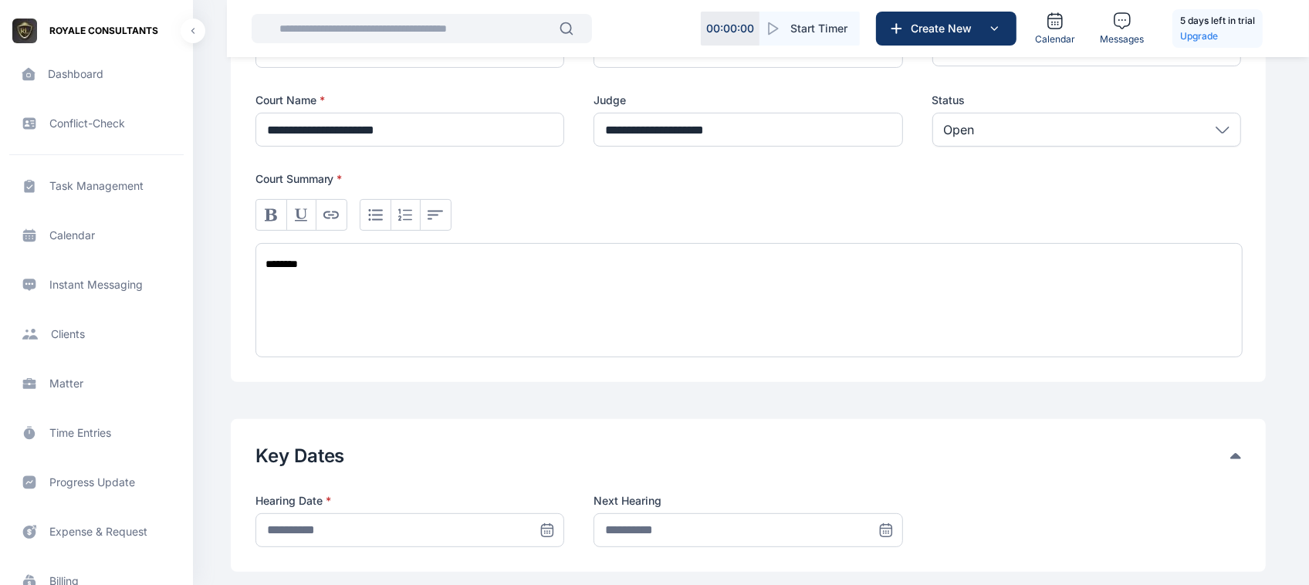
scroll to position [482, 0]
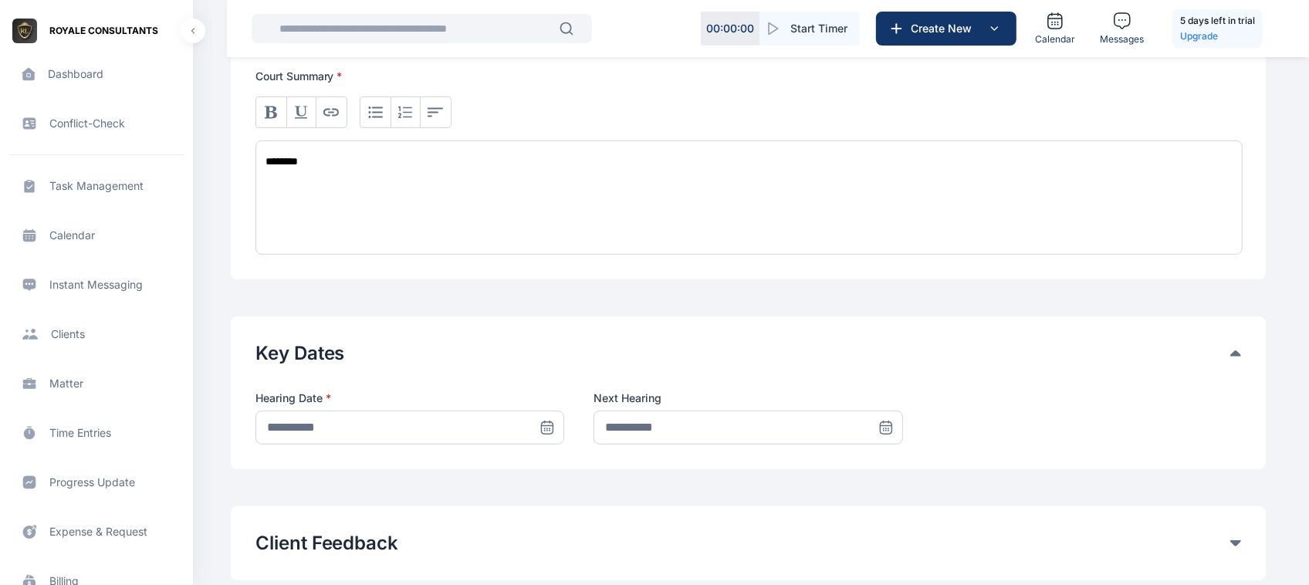
click at [536, 428] on span at bounding box center [547, 428] width 34 height 34
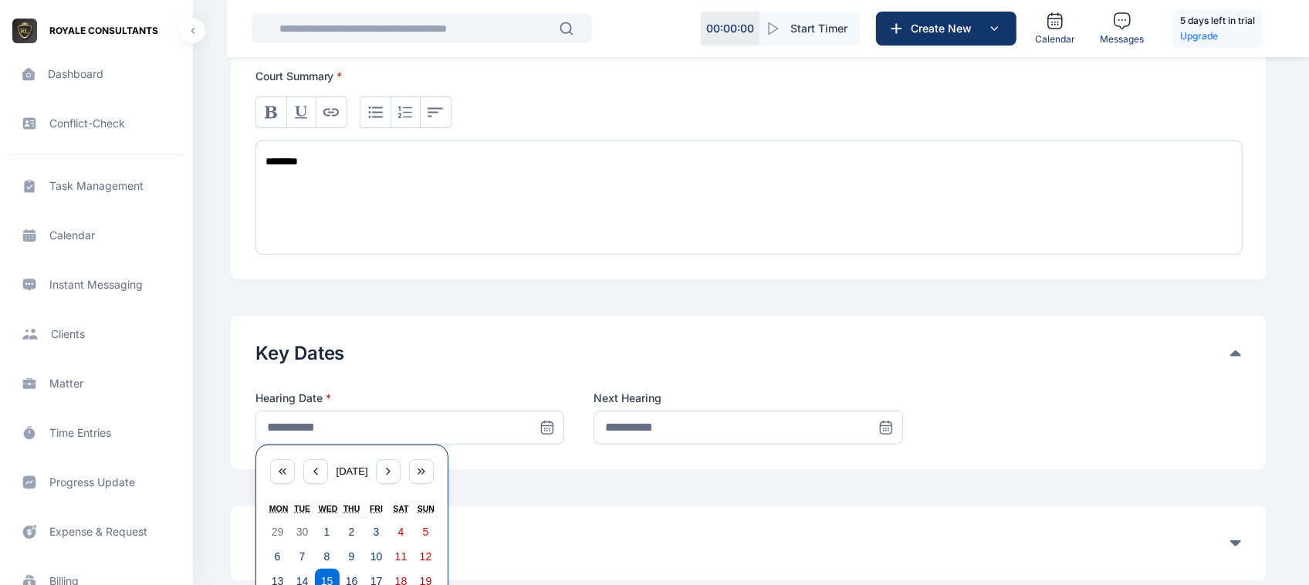
click at [361, 568] on div "29 30 1 2 3 4 5 6 7 8 9 10 11 12 13 14 15 16 17 18 19 20 21 22 23 24 25 26 27 2…" at bounding box center [351, 580] width 173 height 123
click at [348, 573] on button "16" at bounding box center [352, 581] width 25 height 25
click at [348, 573] on div "Client Feedback If this is not filled, client will get a notification in their …" at bounding box center [748, 543] width 1035 height 74
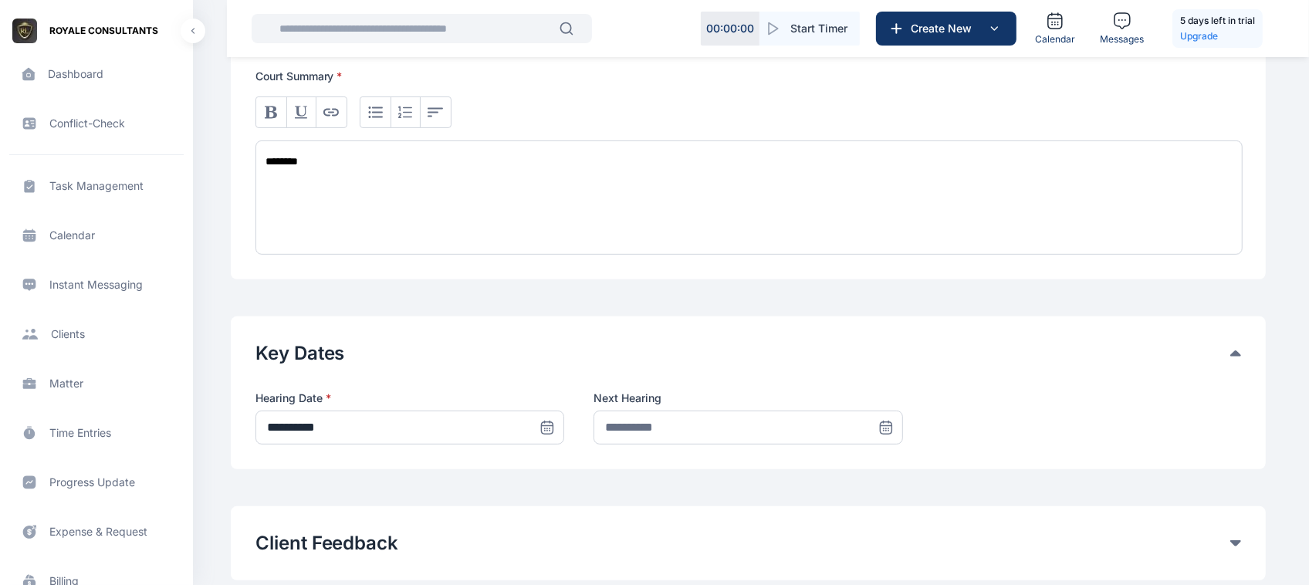
click at [552, 435] on icon at bounding box center [546, 427] width 15 height 15
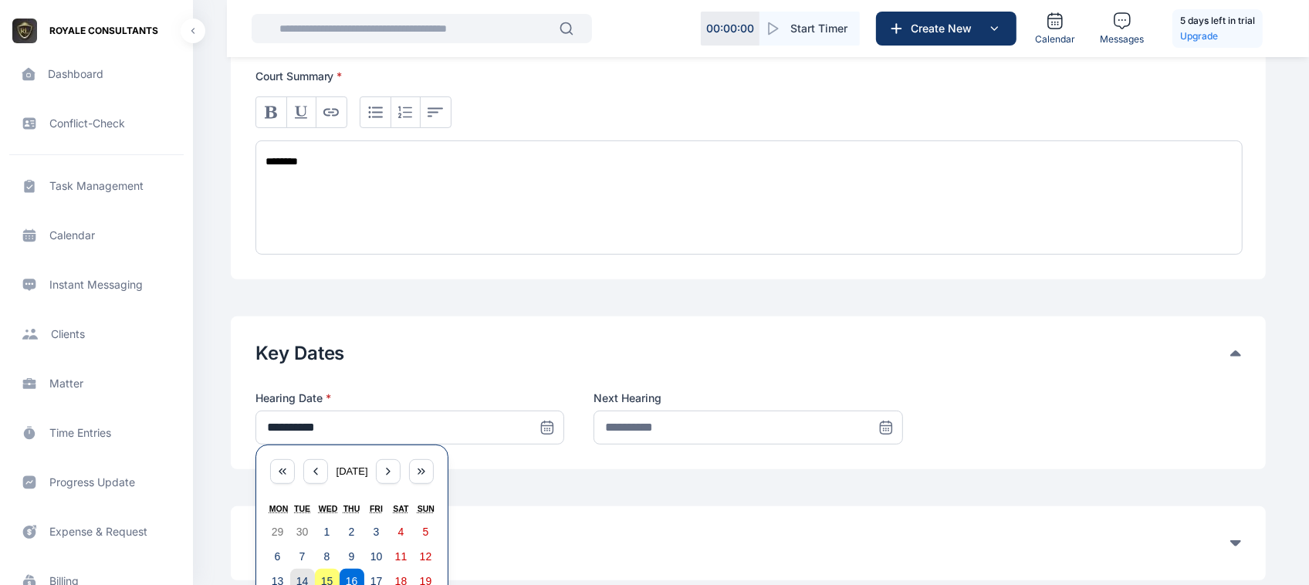
click at [303, 580] on abbr "14" at bounding box center [302, 581] width 12 height 12
type input "**********"
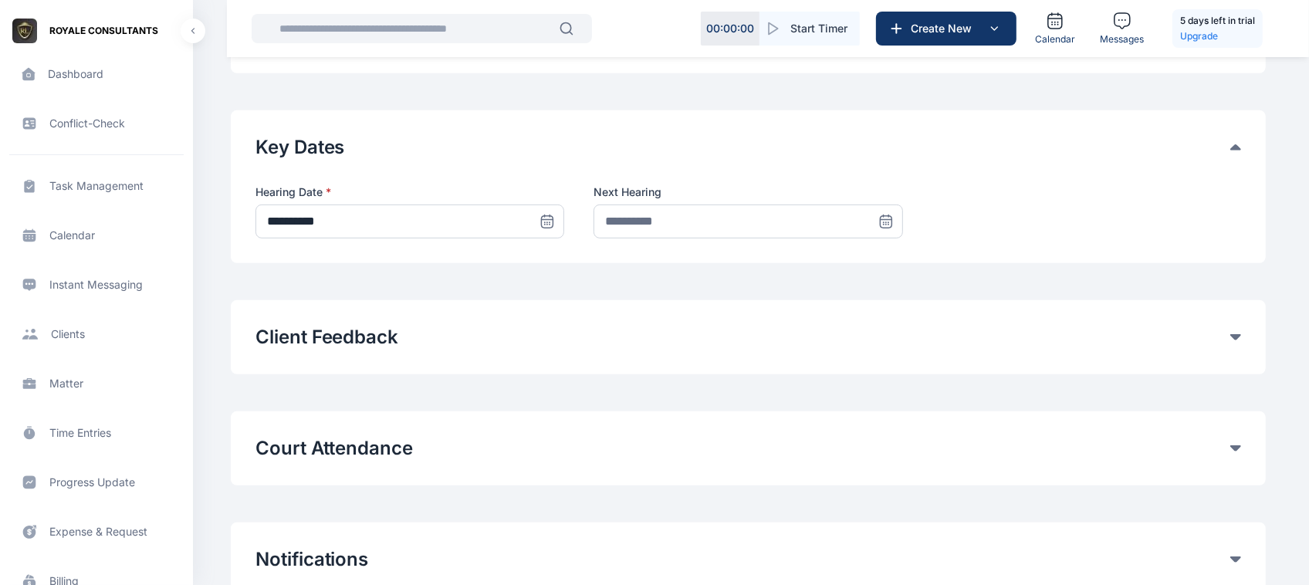
scroll to position [739, 0]
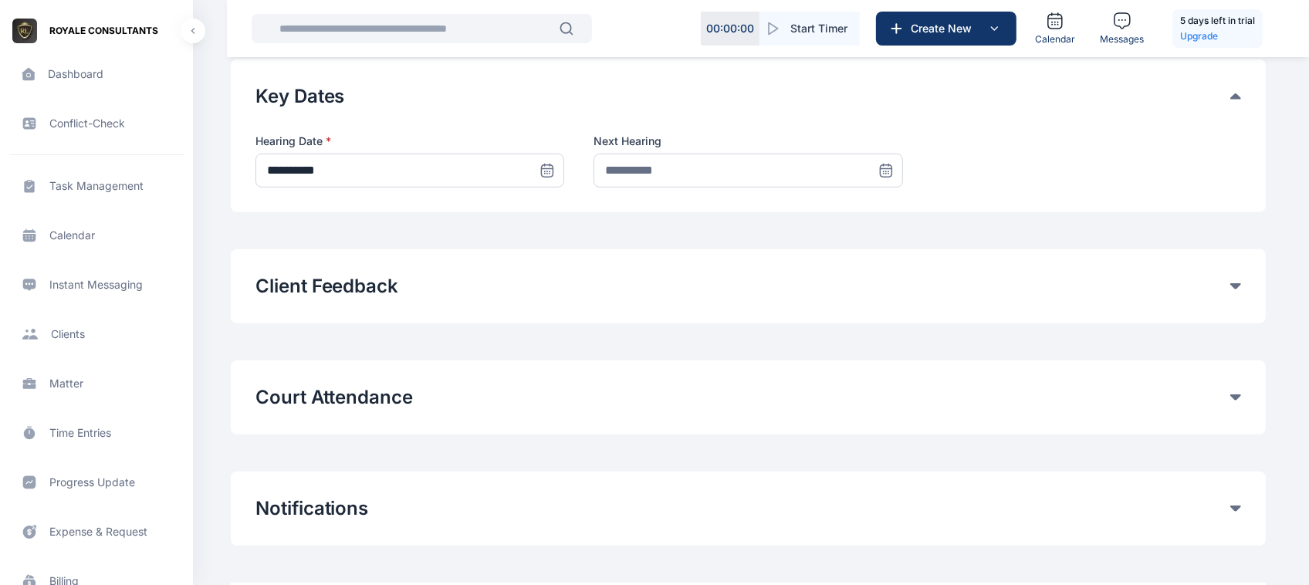
click at [1236, 283] on icon at bounding box center [1235, 286] width 11 height 6
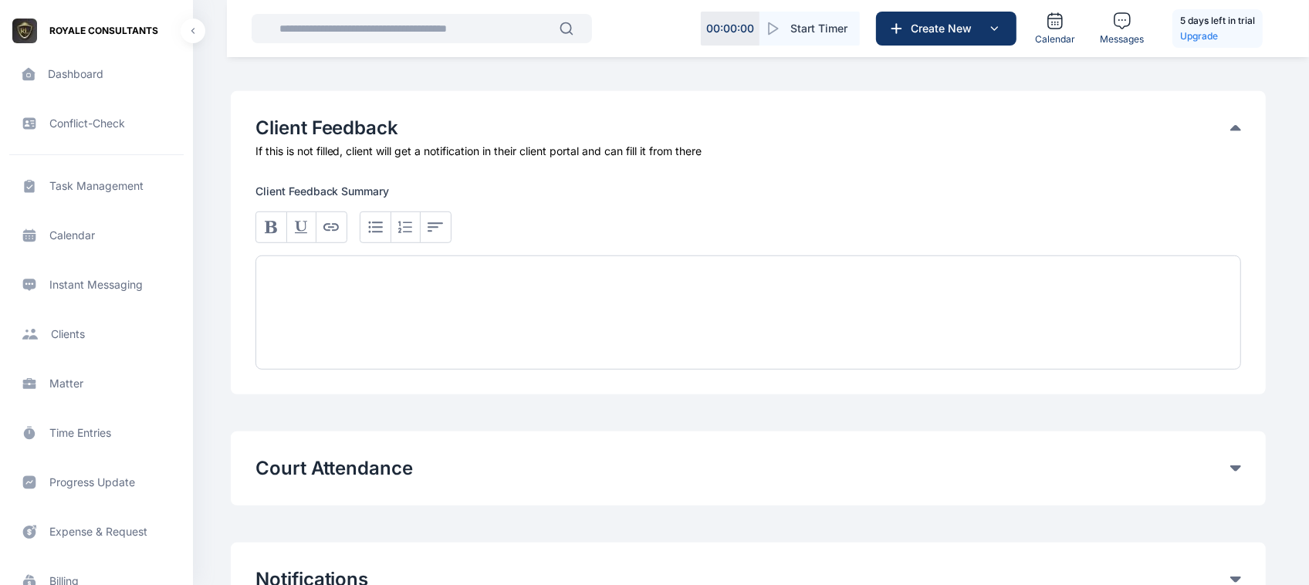
scroll to position [761, 0]
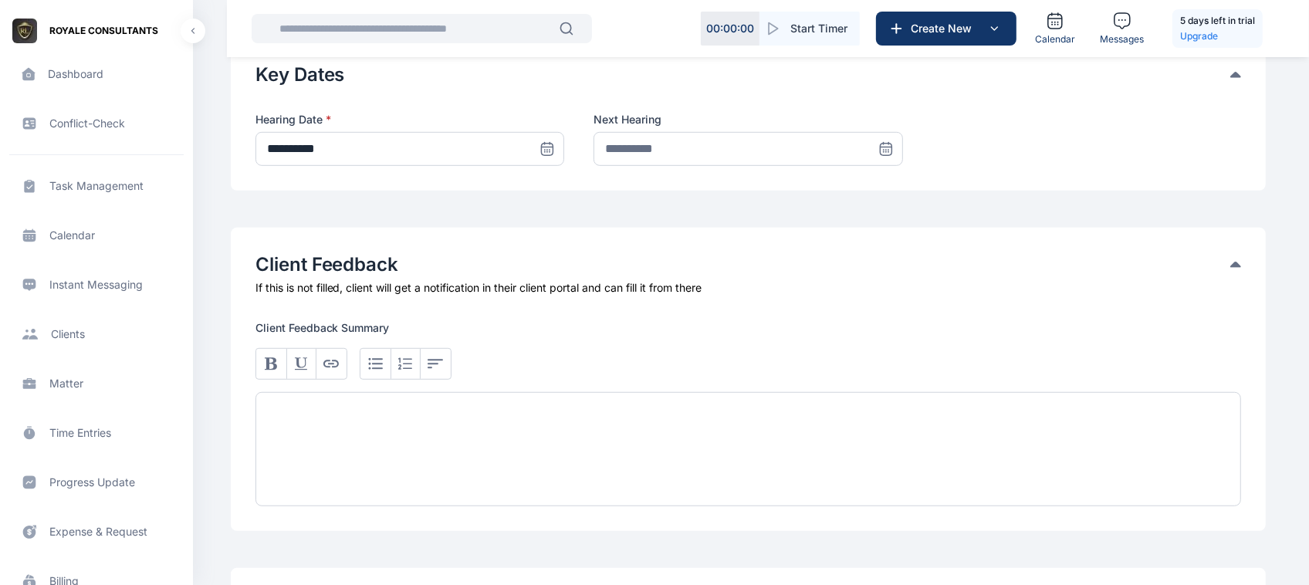
click at [1229, 259] on button "Client Feedback" at bounding box center [742, 264] width 975 height 25
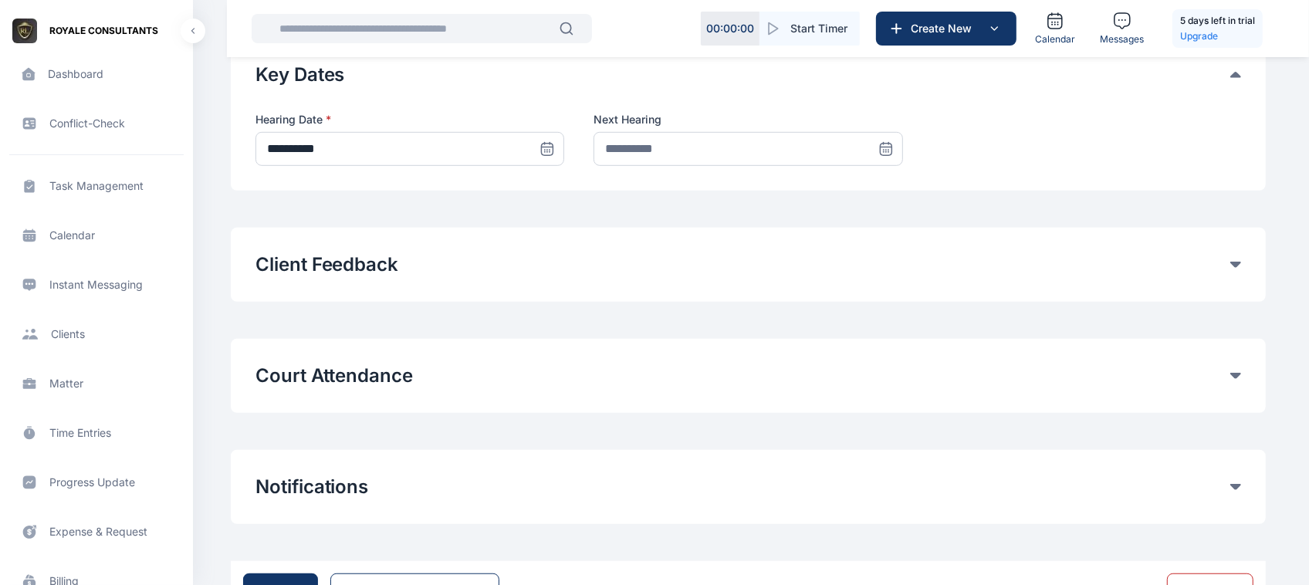
click at [1233, 373] on icon at bounding box center [1235, 376] width 11 height 6
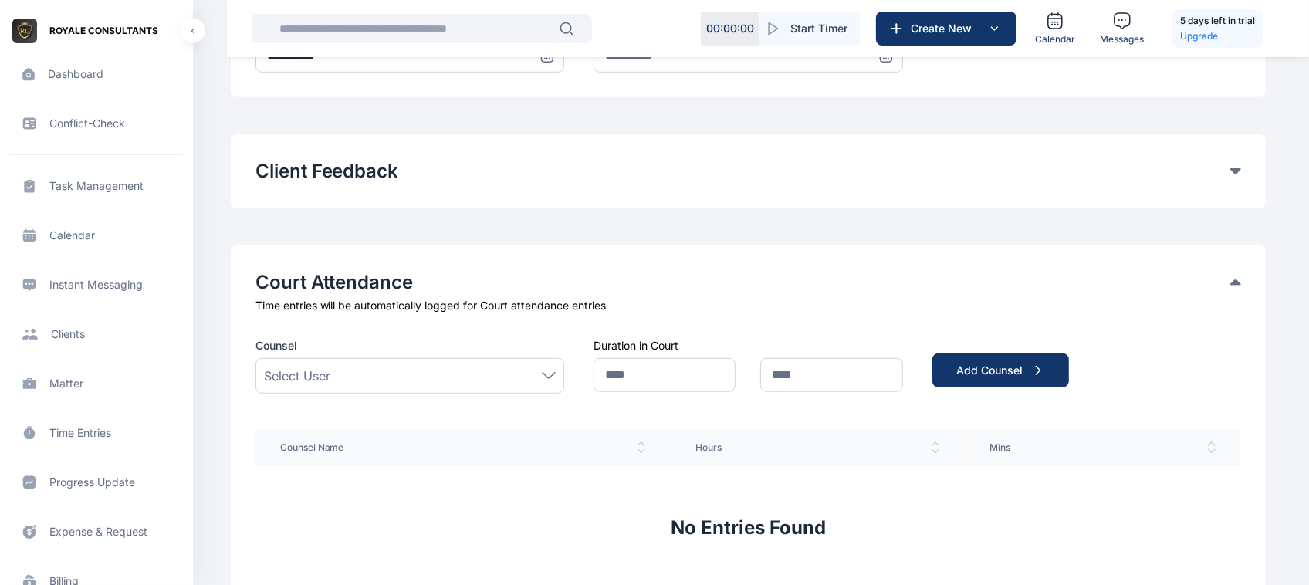
scroll to position [857, 0]
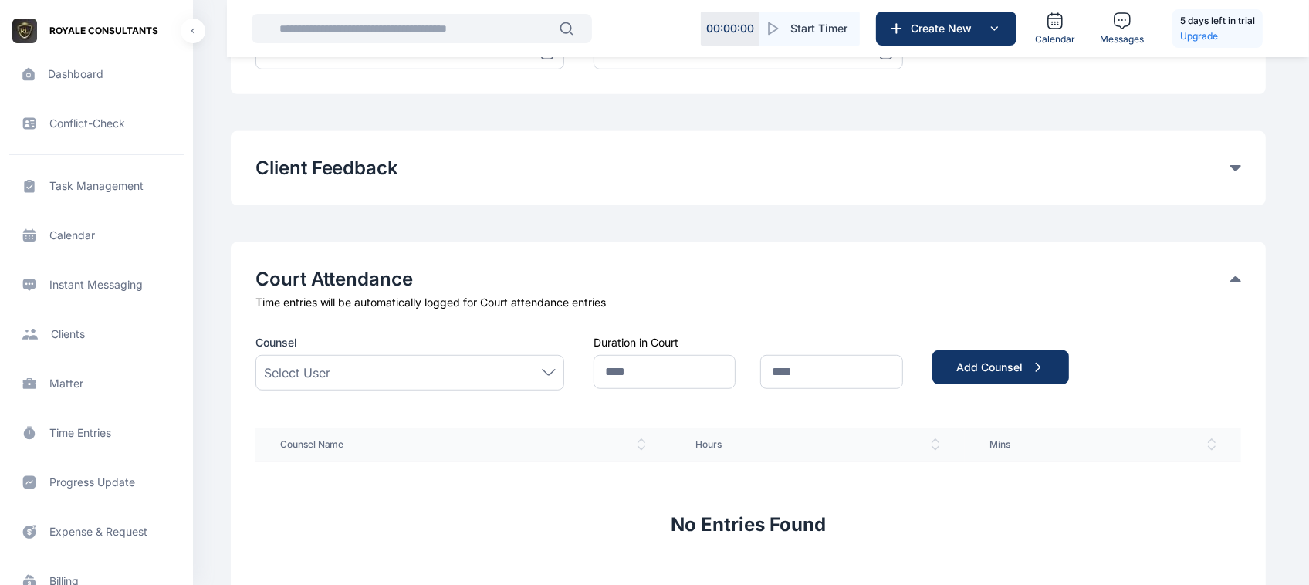
click at [1245, 286] on div "Court Attendance Time entries will be automatically logged for Court attendance…" at bounding box center [748, 422] width 1035 height 360
click at [1237, 283] on div "Court Attendance" at bounding box center [748, 279] width 986 height 25
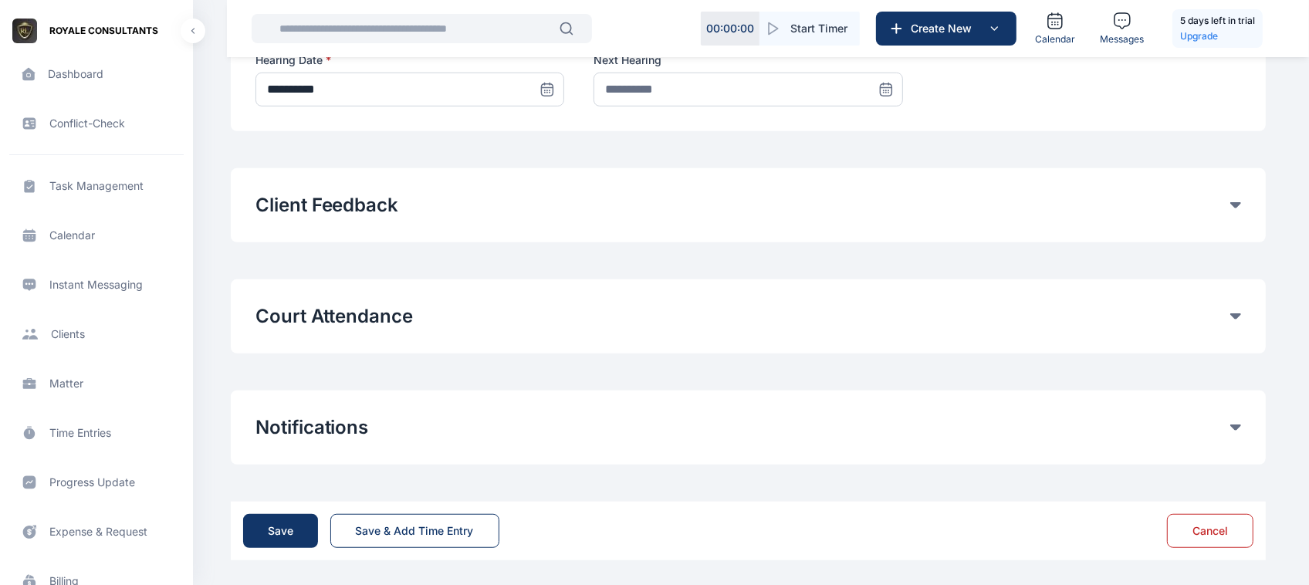
click at [1228, 426] on button "Notifications" at bounding box center [742, 427] width 975 height 25
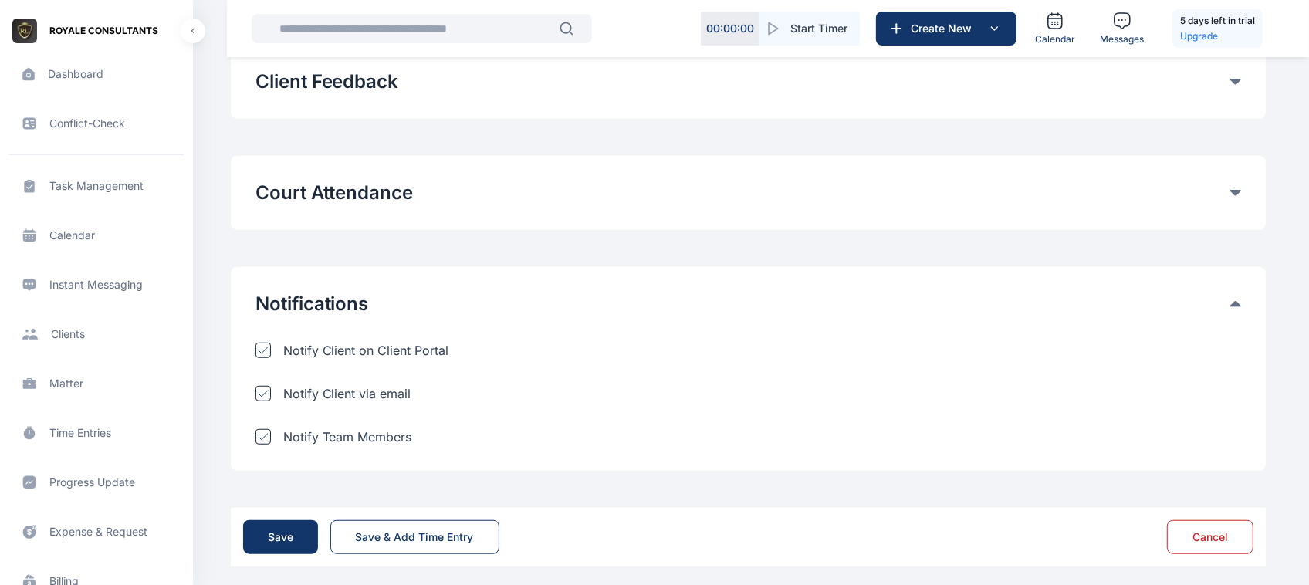
scroll to position [950, 0]
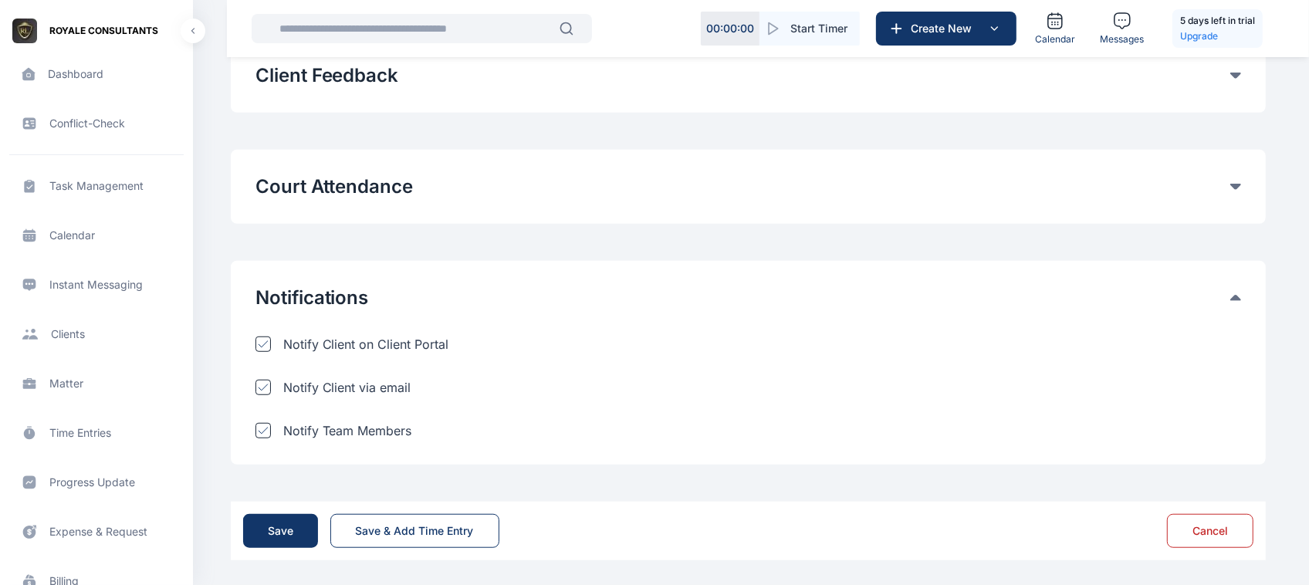
click at [1236, 295] on icon at bounding box center [1235, 298] width 11 height 6
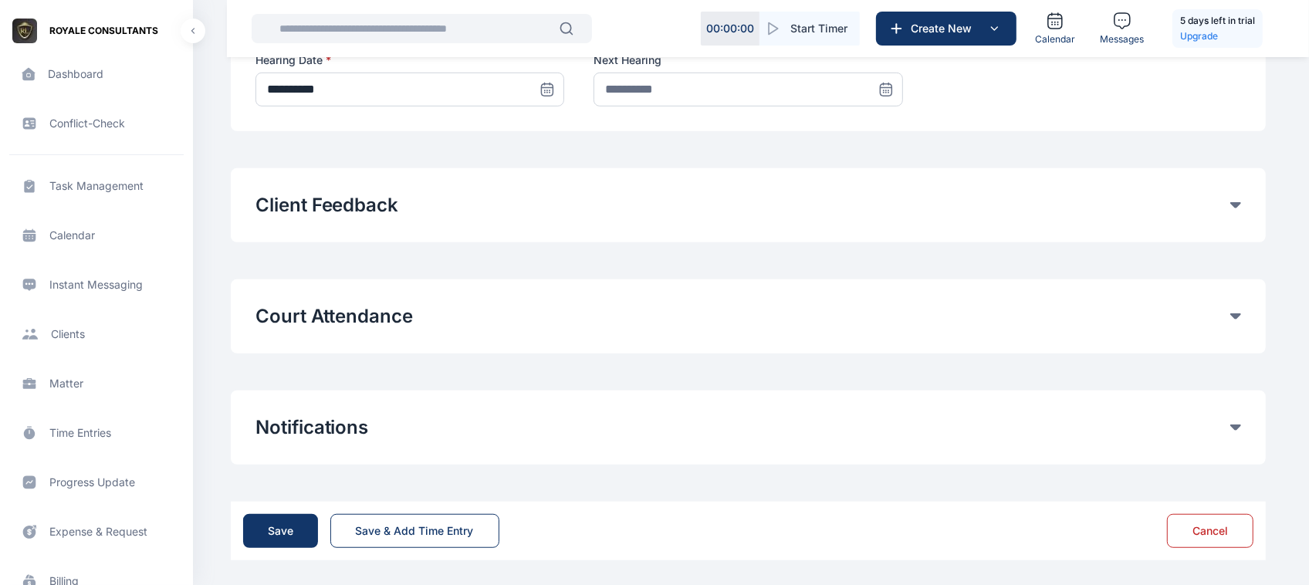
scroll to position [0, 0]
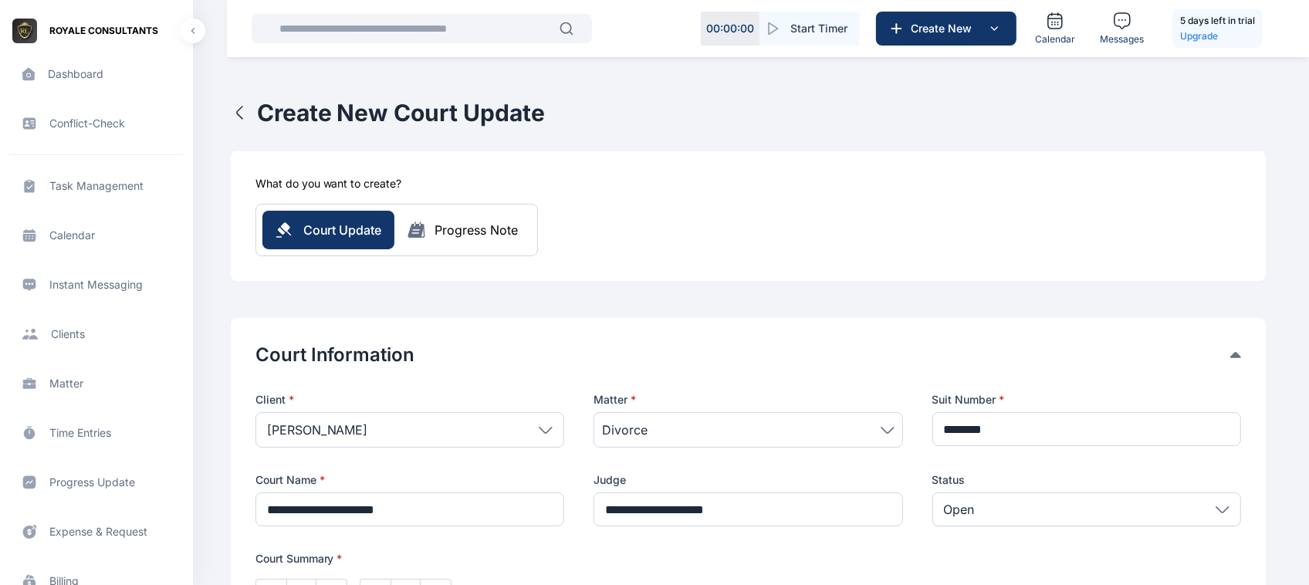
click at [401, 438] on div "[PERSON_NAME]" at bounding box center [409, 430] width 309 height 36
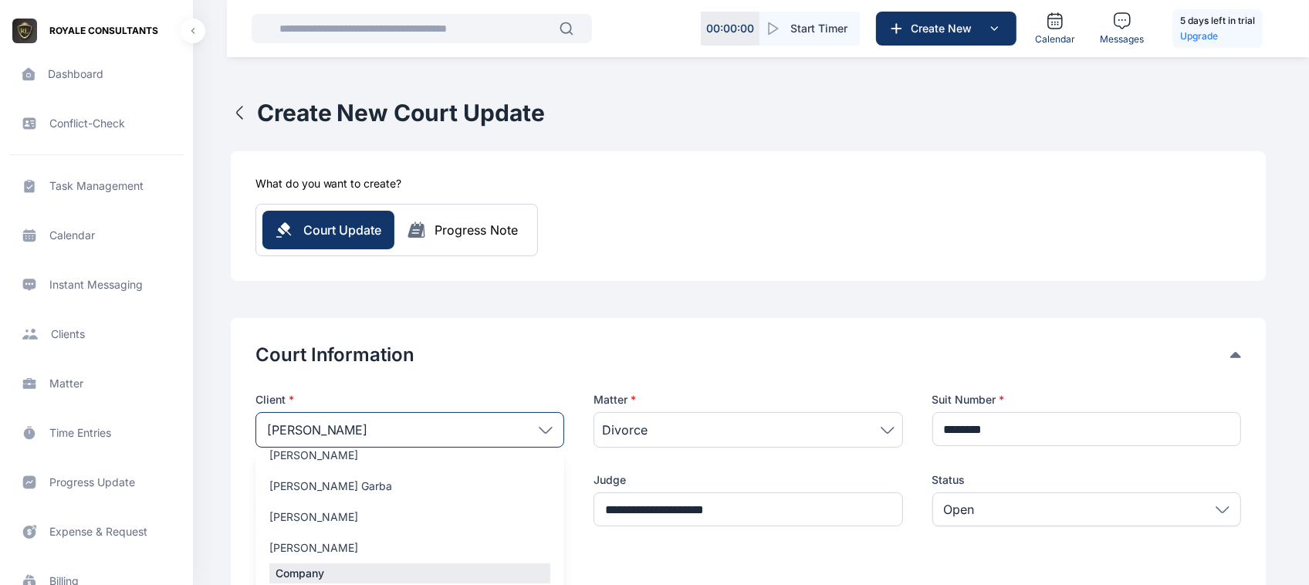
scroll to position [176, 0]
click at [333, 463] on div "[PERSON_NAME]" at bounding box center [409, 453] width 309 height 25
click at [427, 480] on label "[PERSON_NAME] Garba" at bounding box center [409, 483] width 309 height 15
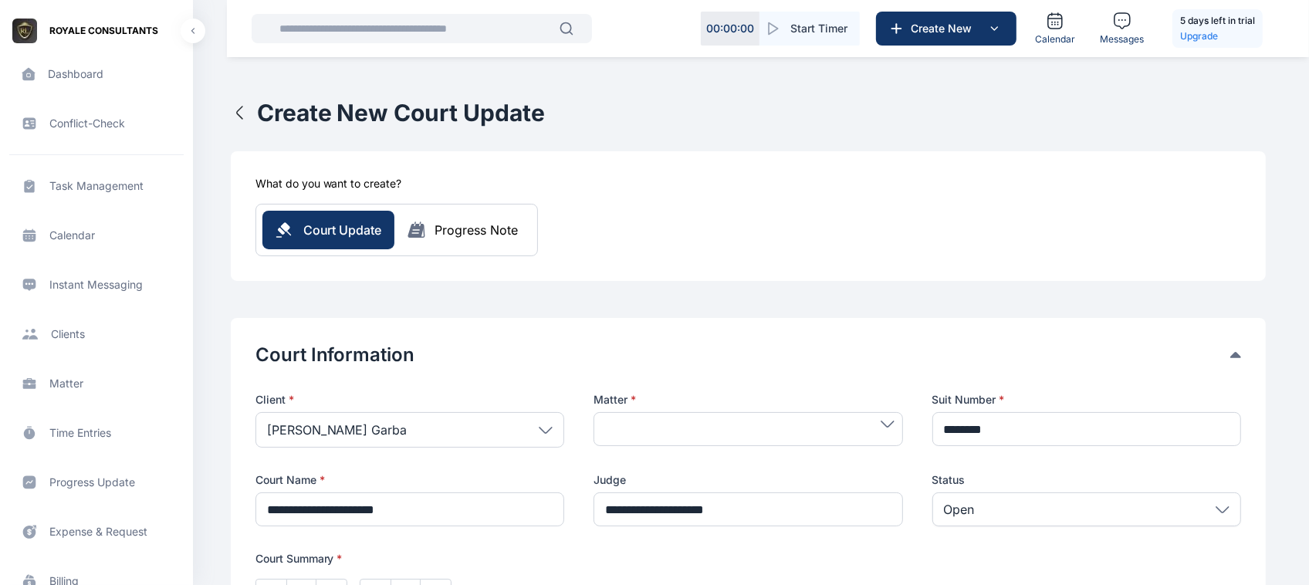
click at [437, 431] on div "[PERSON_NAME] Garba" at bounding box center [409, 430] width 309 height 36
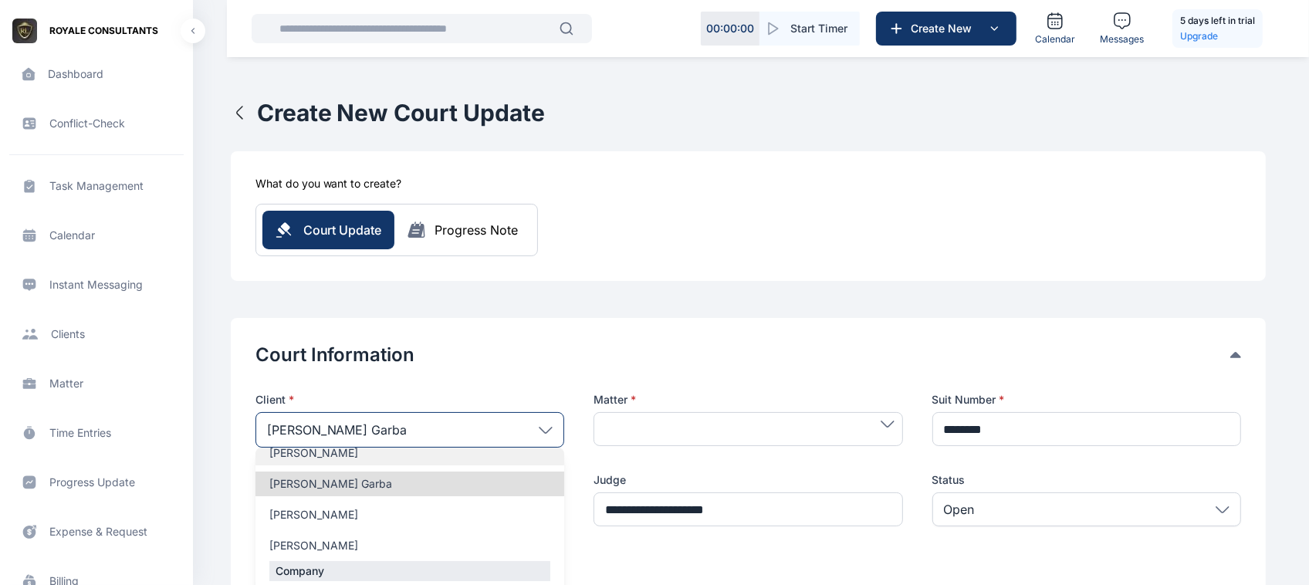
click at [357, 450] on label "[PERSON_NAME]" at bounding box center [409, 452] width 309 height 15
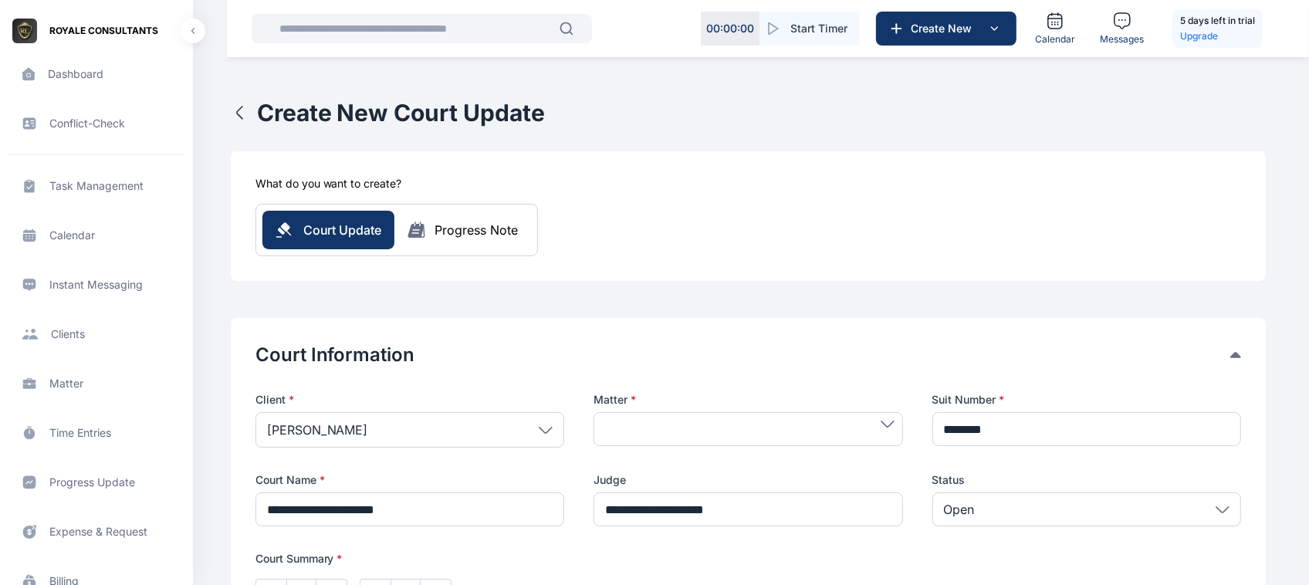
click at [639, 433] on div at bounding box center [747, 429] width 309 height 34
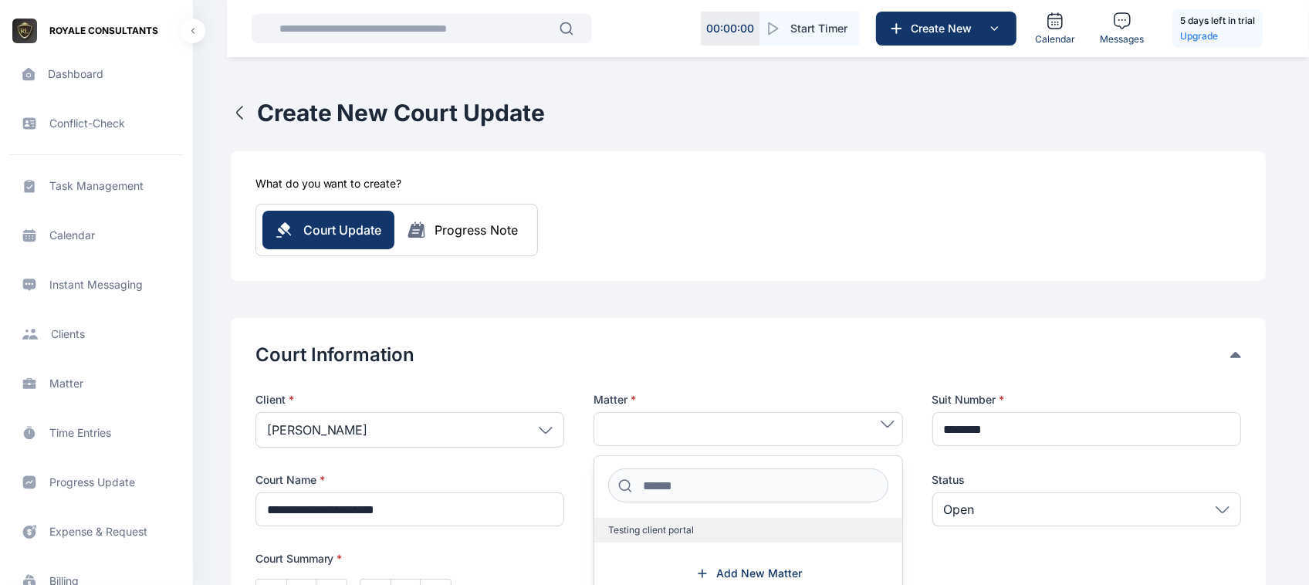
click at [658, 533] on span "Testing client portal" at bounding box center [651, 530] width 86 height 12
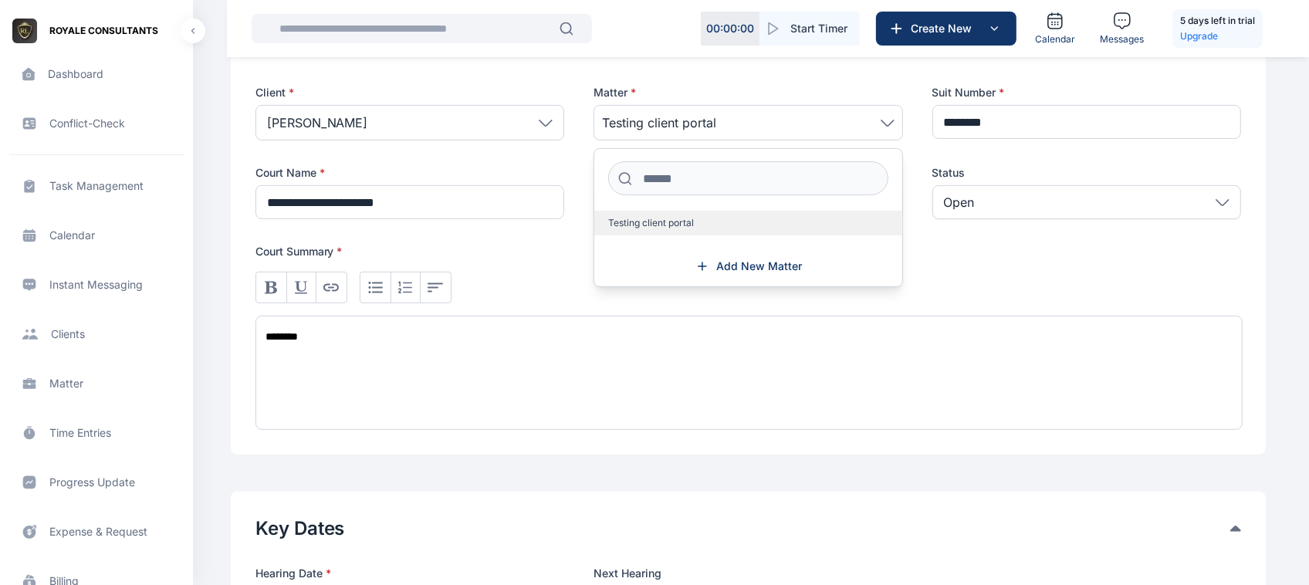
scroll to position [337, 0]
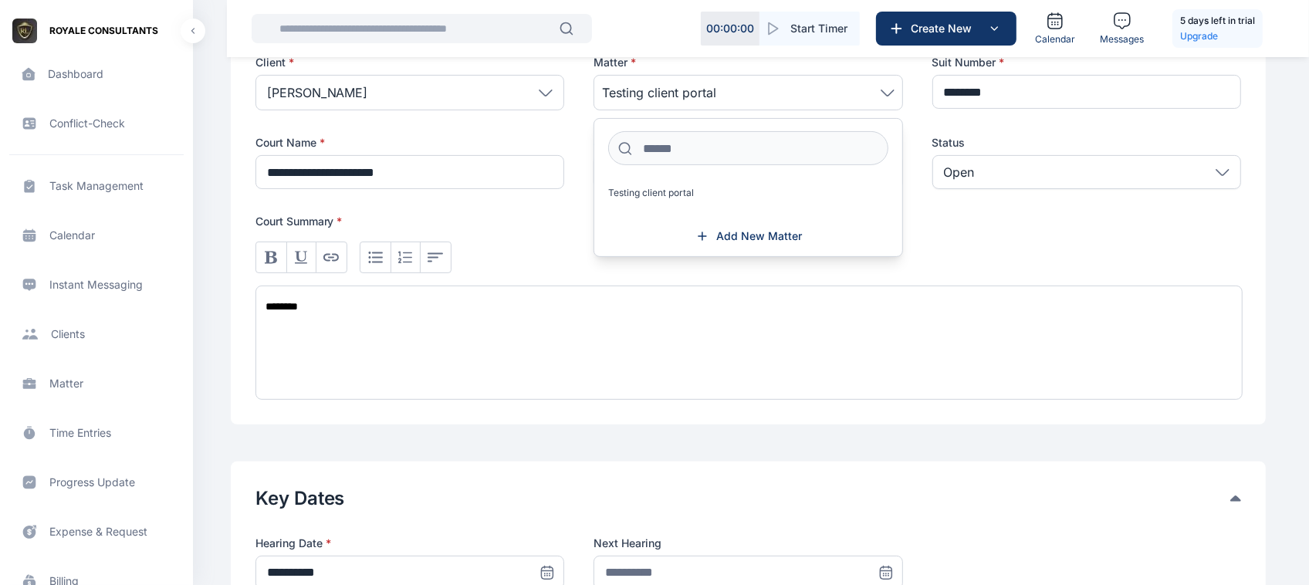
click at [729, 274] on div "********" at bounding box center [748, 314] width 986 height 171
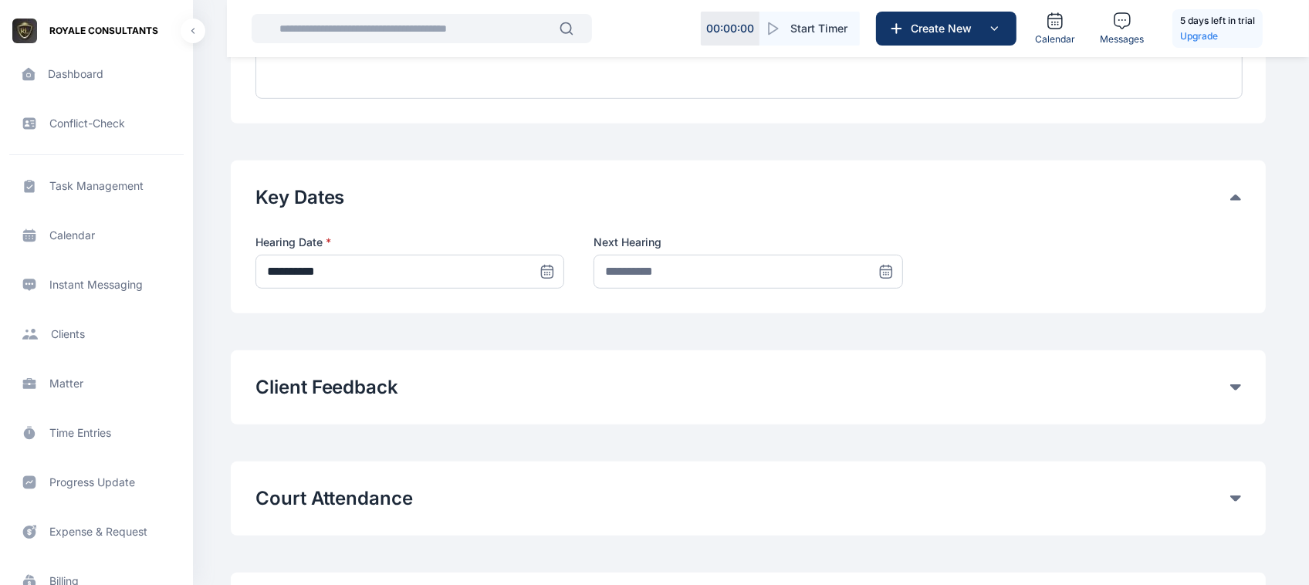
scroll to position [739, 0]
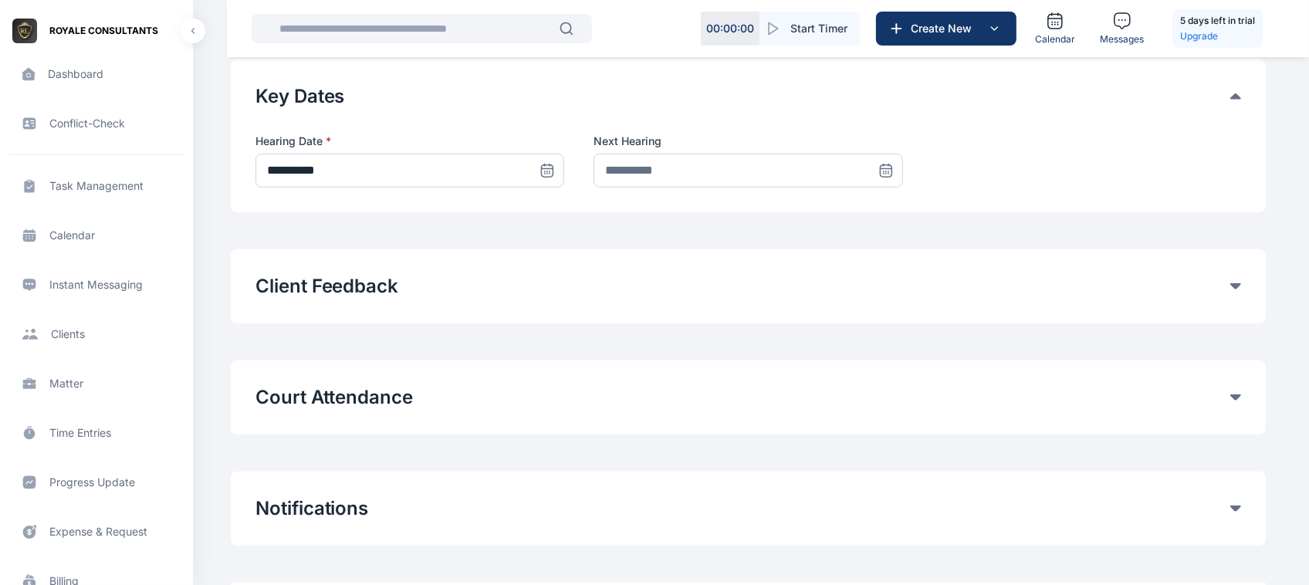
click at [1236, 395] on icon at bounding box center [1235, 397] width 11 height 6
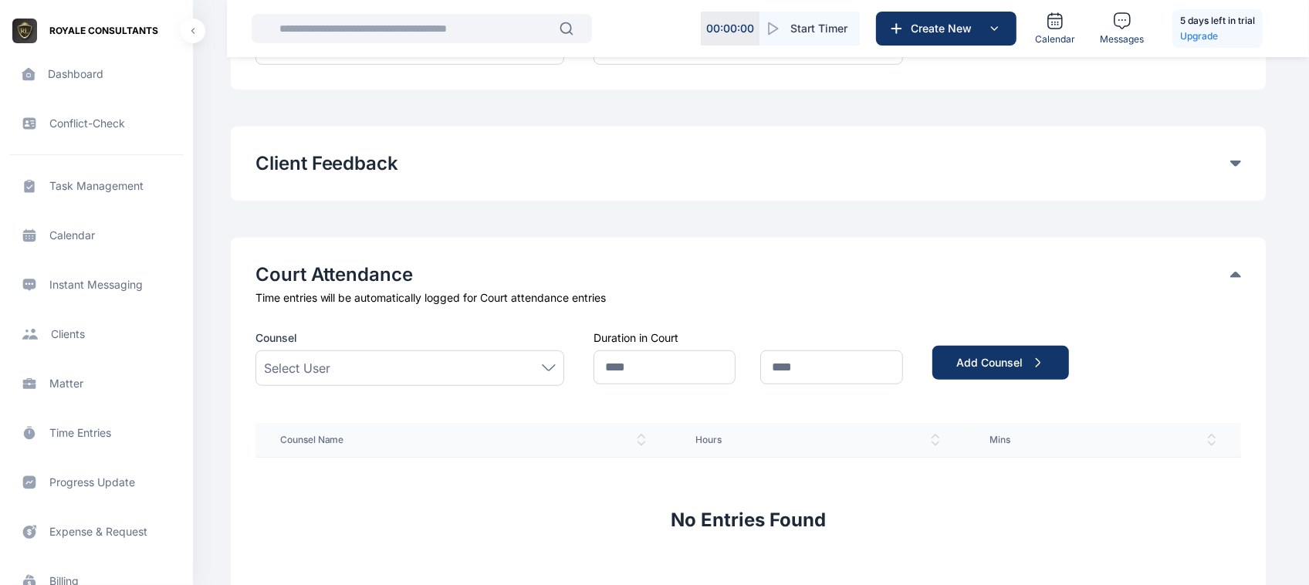
scroll to position [868, 0]
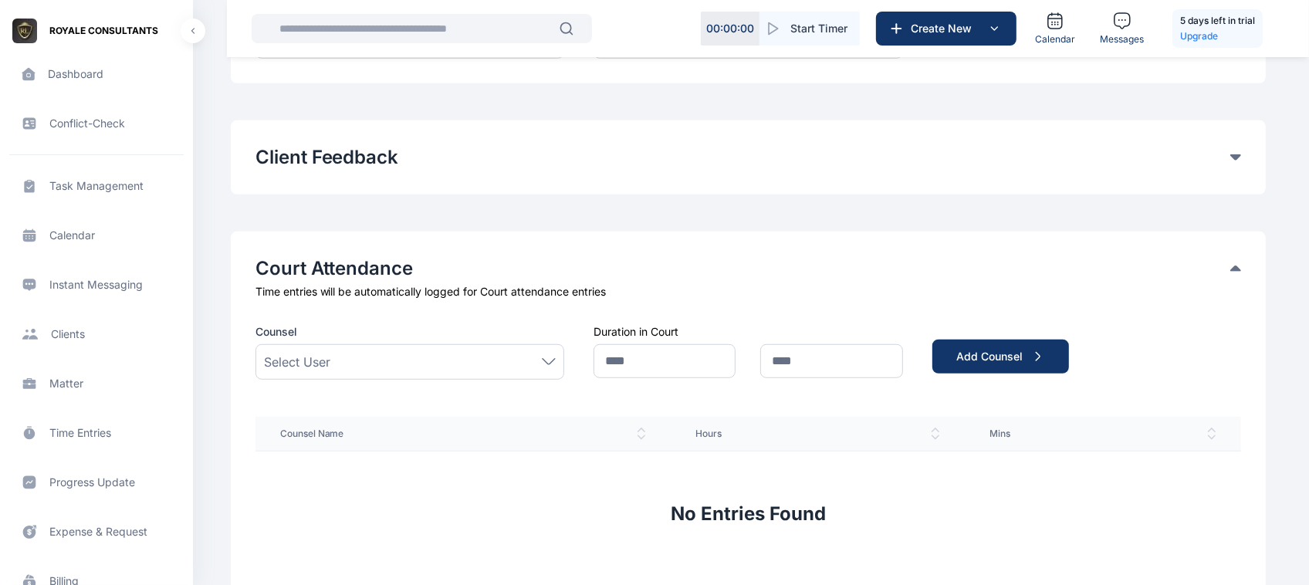
click at [1235, 269] on icon at bounding box center [1235, 268] width 11 height 6
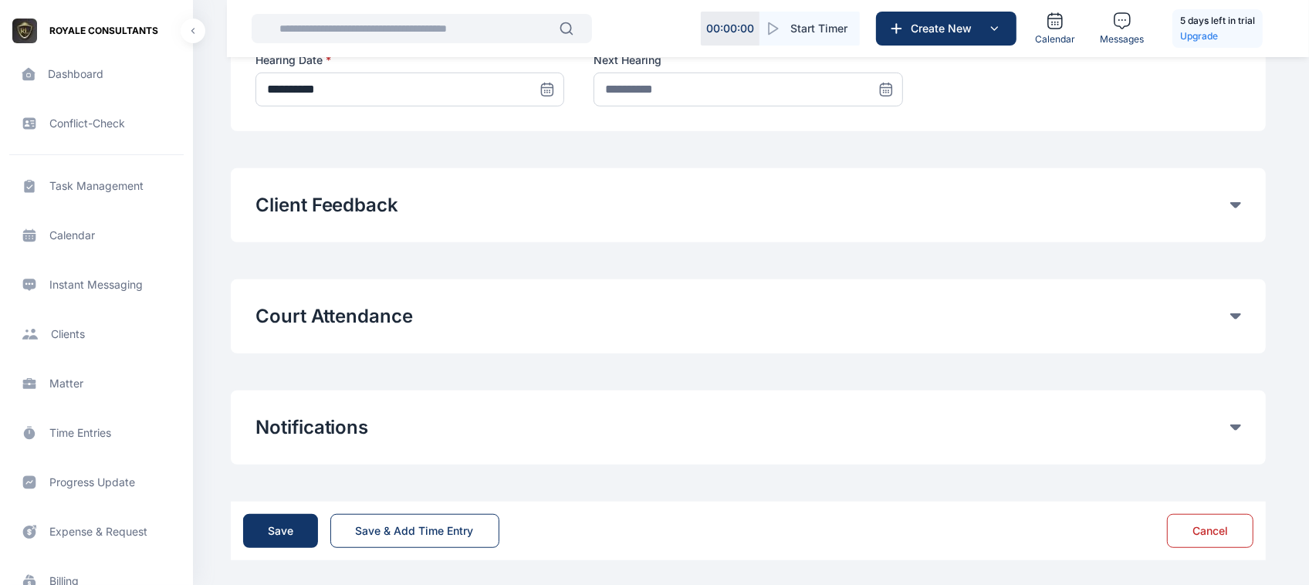
scroll to position [820, 0]
click at [1226, 421] on button "Notifications" at bounding box center [742, 427] width 975 height 25
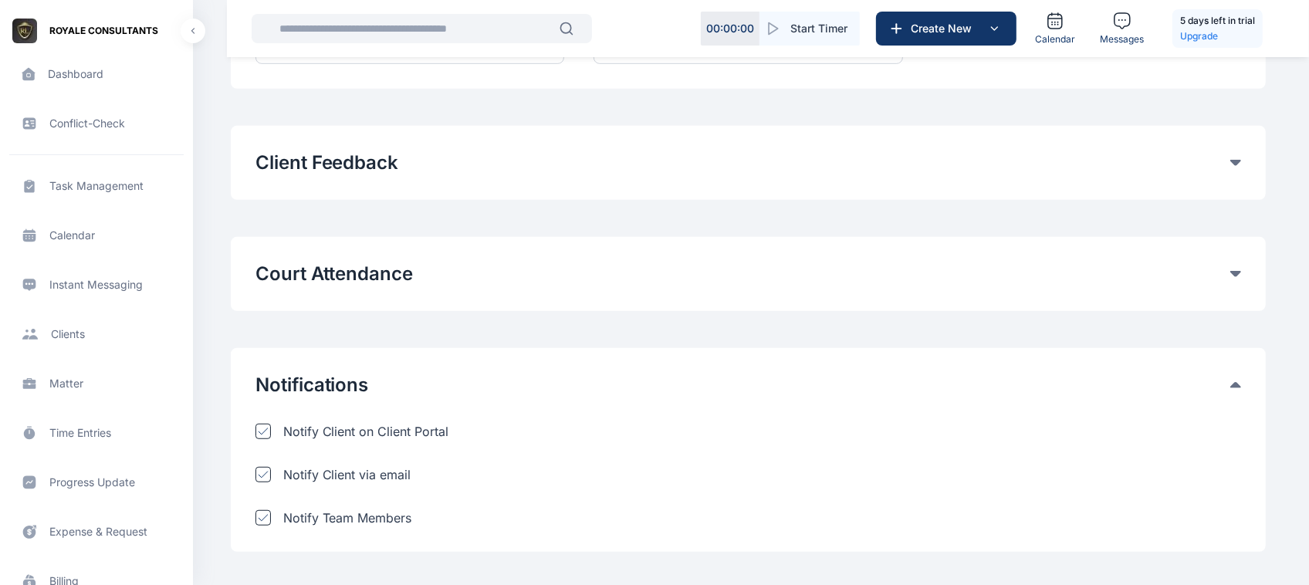
scroll to position [950, 0]
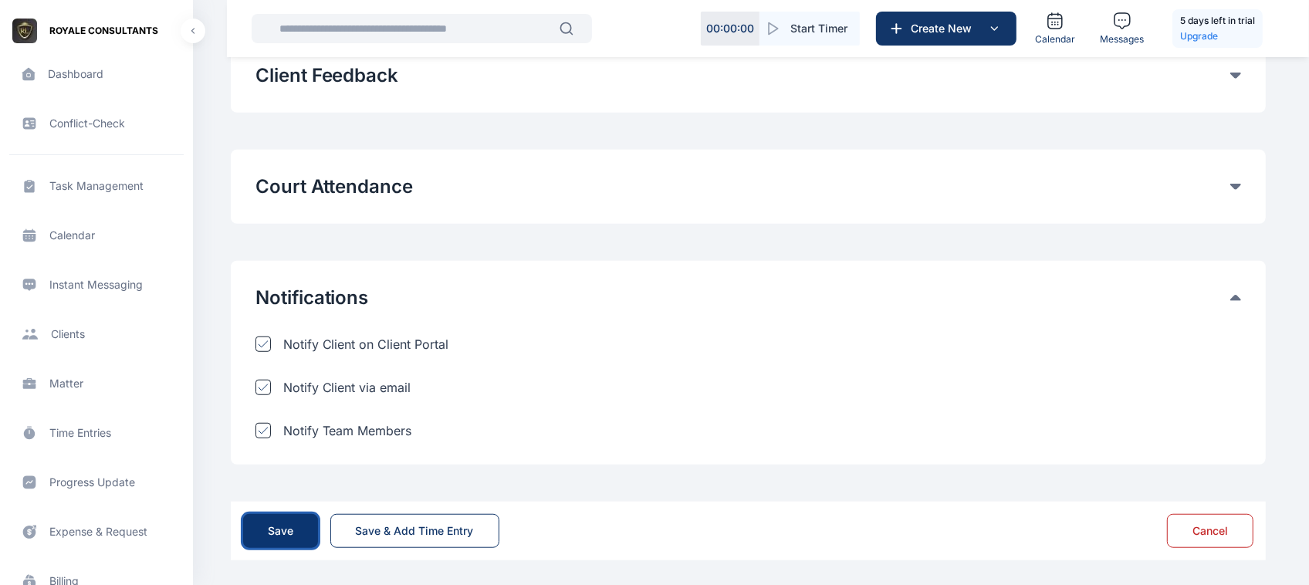
click at [313, 529] on button "Save" at bounding box center [280, 531] width 75 height 34
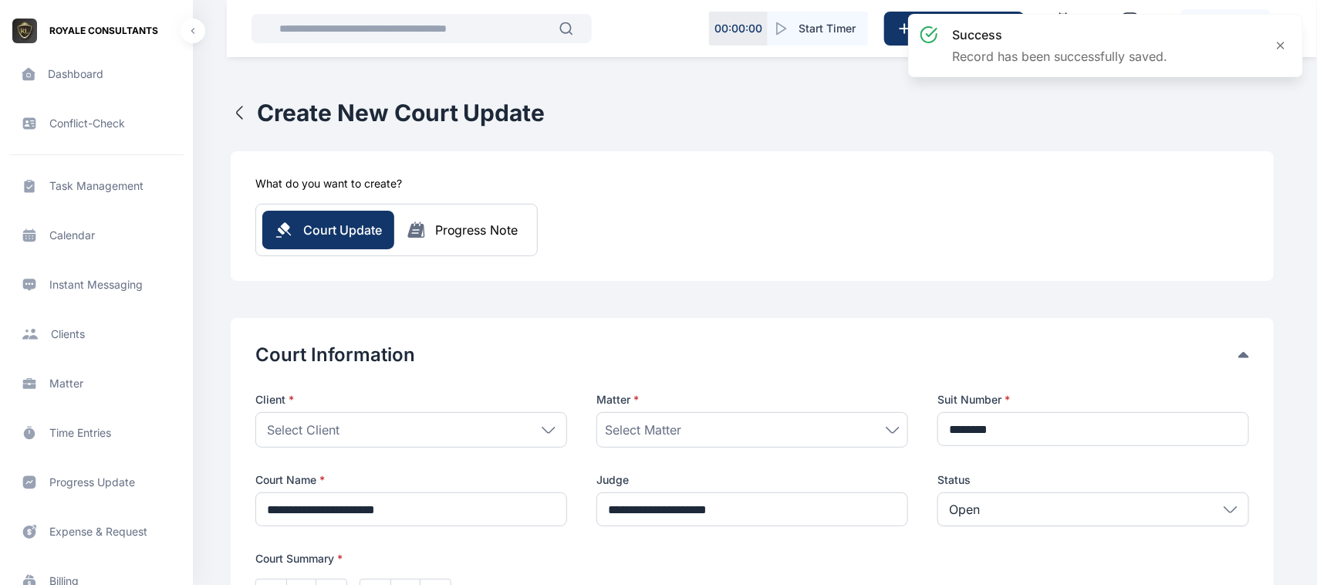
type input "**********"
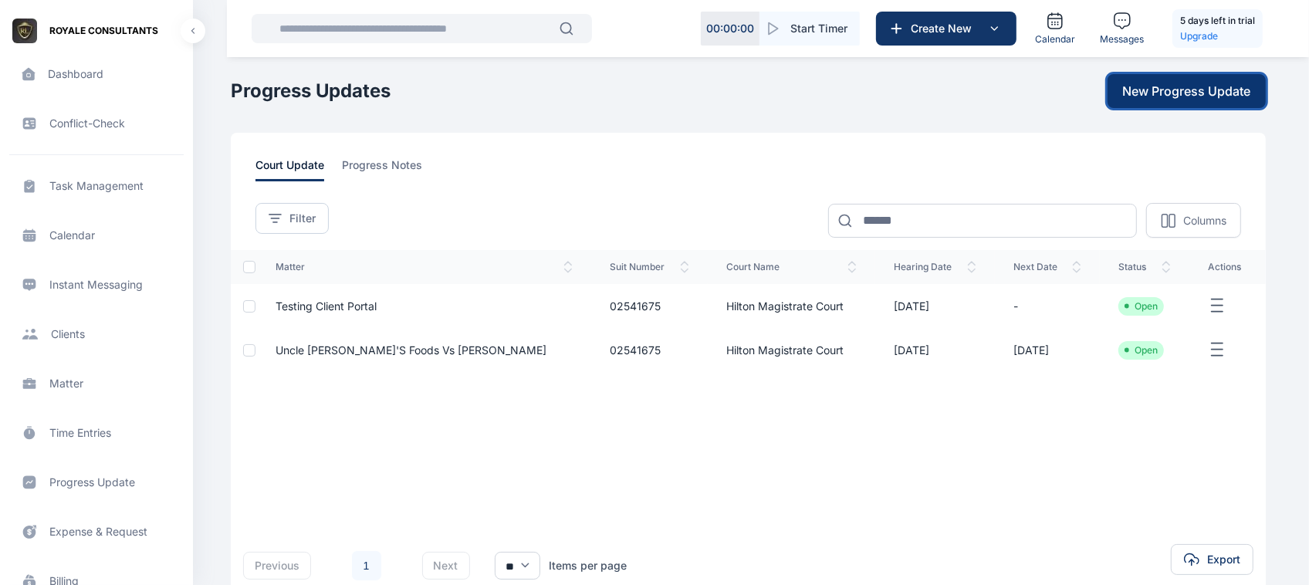
click at [1177, 79] on button "New Progress Update" at bounding box center [1186, 91] width 158 height 34
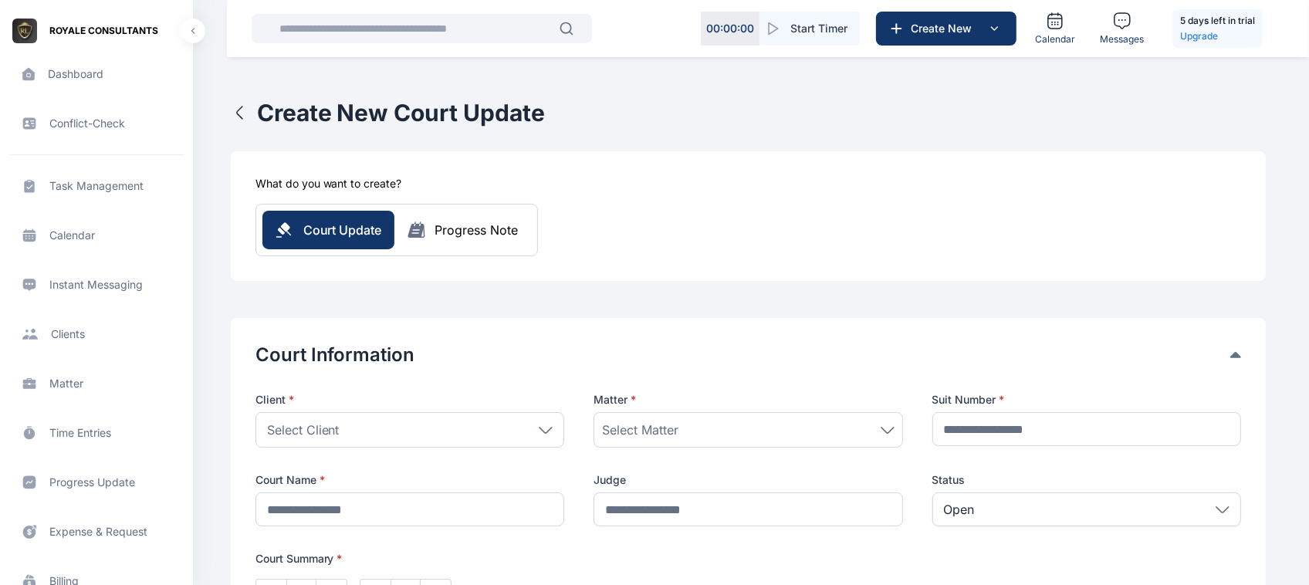
scroll to position [489, 0]
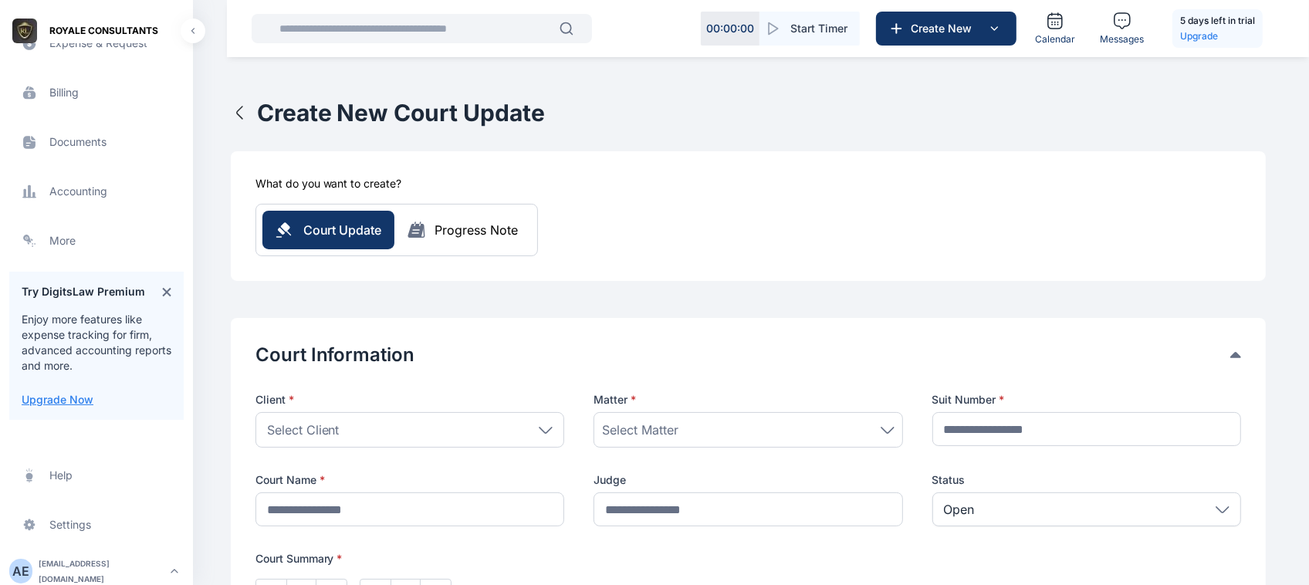
click at [25, 566] on div "A E" at bounding box center [20, 571] width 23 height 19
click at [272, 575] on span "Log out" at bounding box center [259, 567] width 39 height 15
